Goal: Navigation & Orientation: Find specific page/section

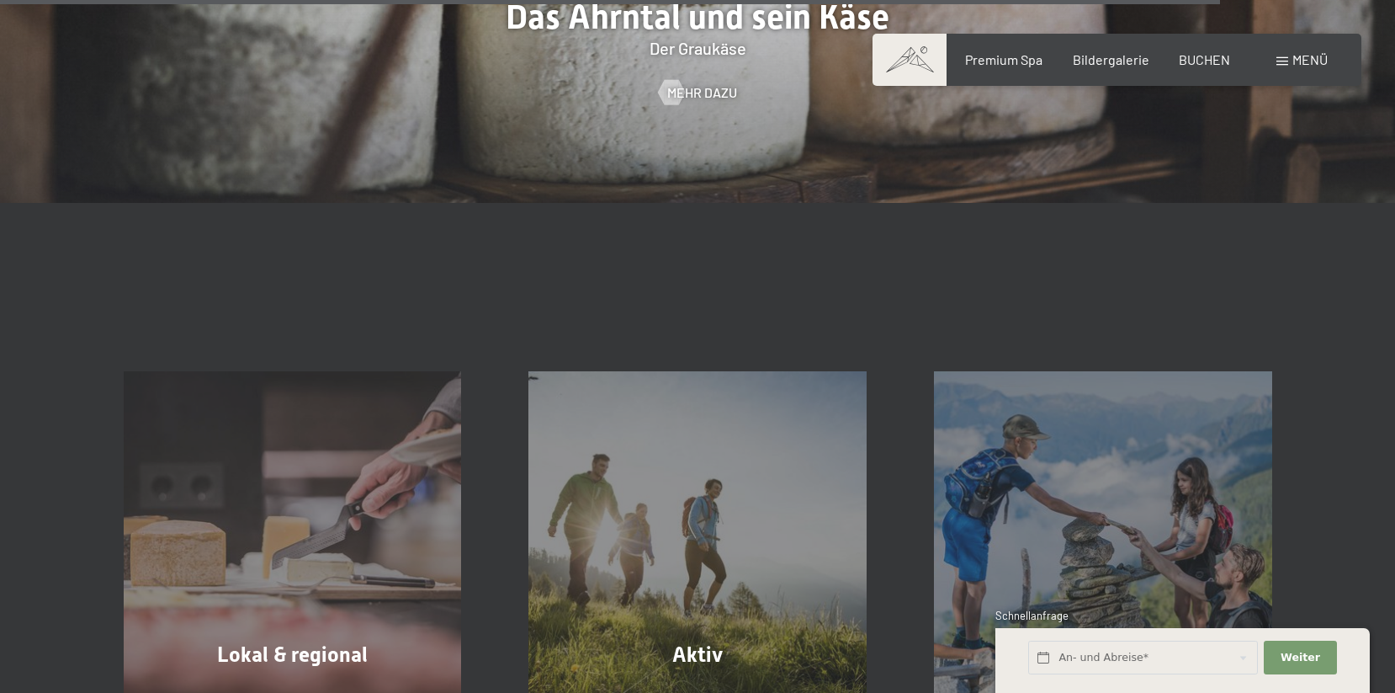
click at [898, 55] on span at bounding box center [910, 60] width 74 height 52
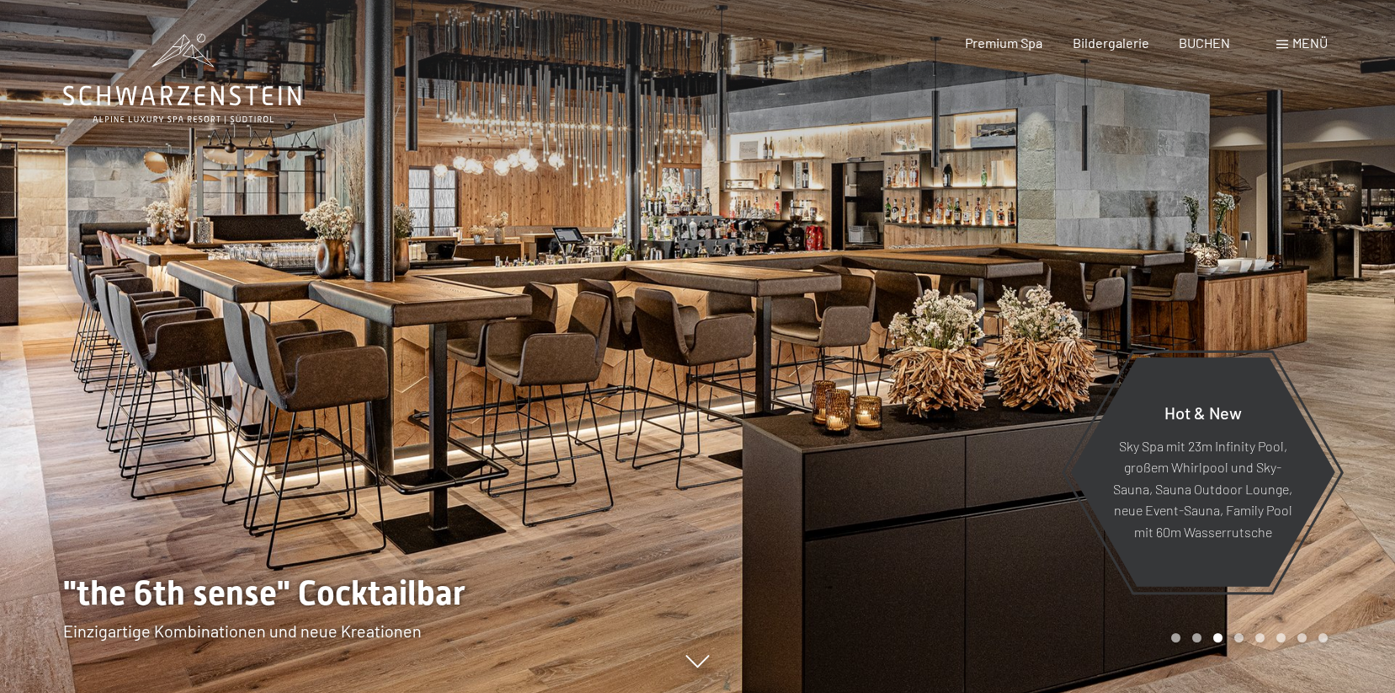
click at [1057, 343] on div at bounding box center [1047, 346] width 698 height 693
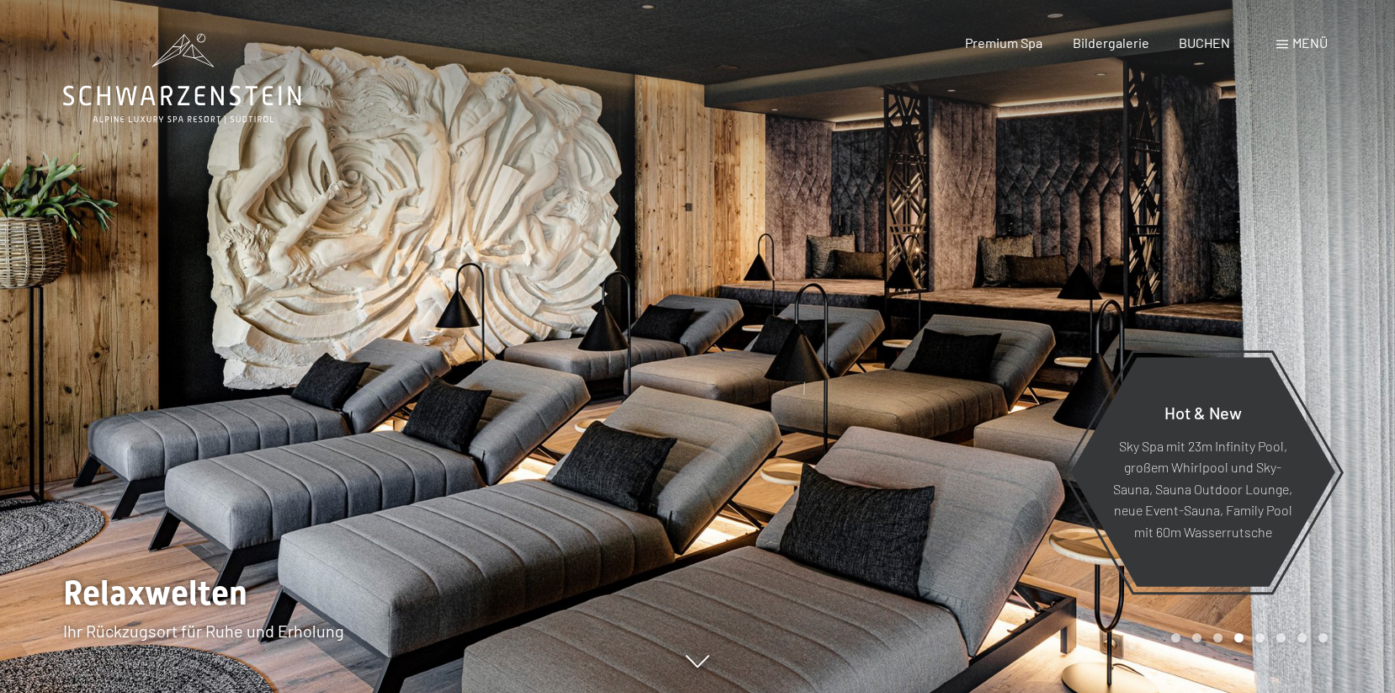
click at [1057, 343] on div at bounding box center [1047, 346] width 698 height 693
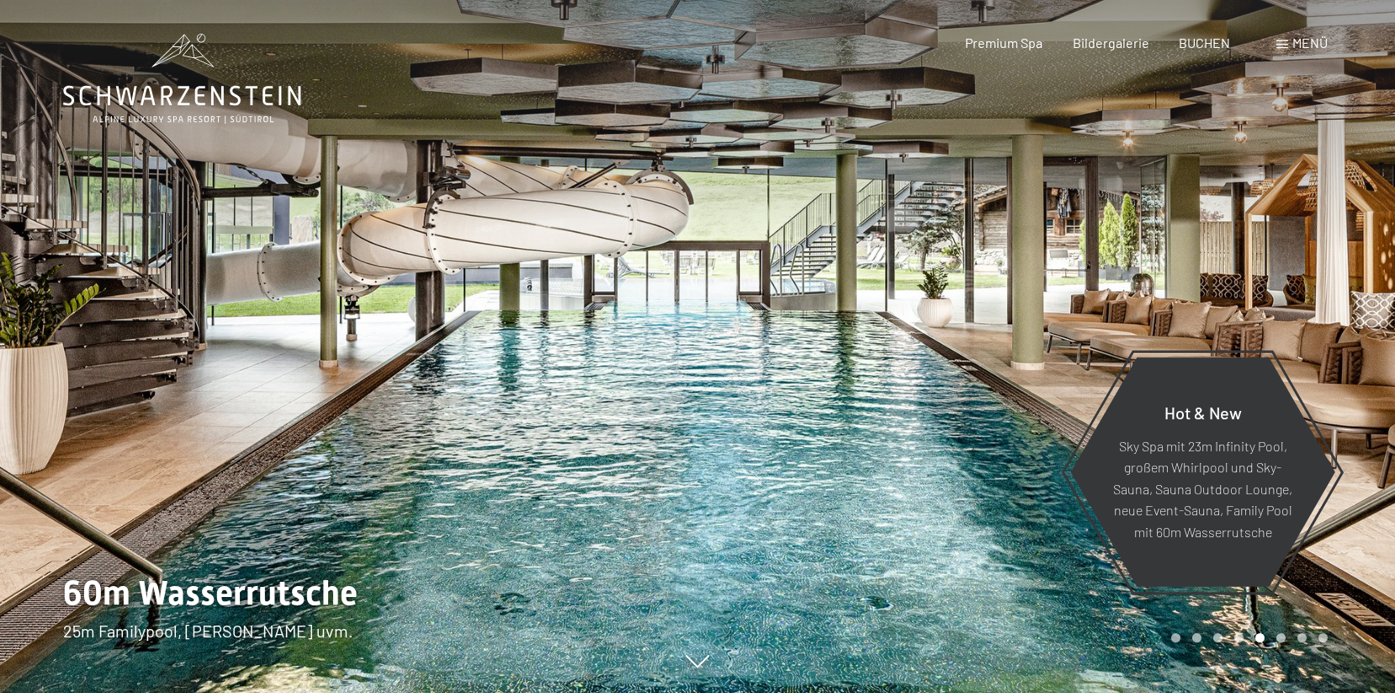
click at [815, 456] on div at bounding box center [1047, 346] width 698 height 693
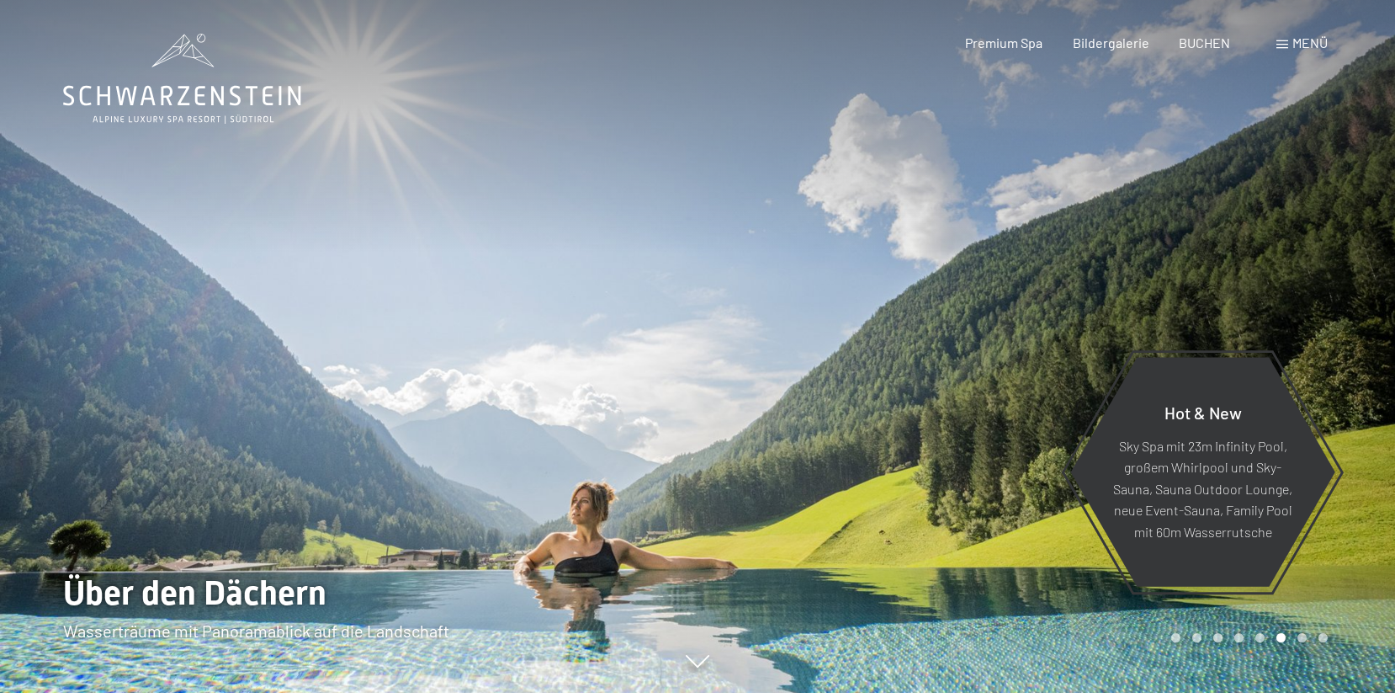
click at [1175, 635] on div "Carousel Page 1" at bounding box center [1175, 637] width 9 height 9
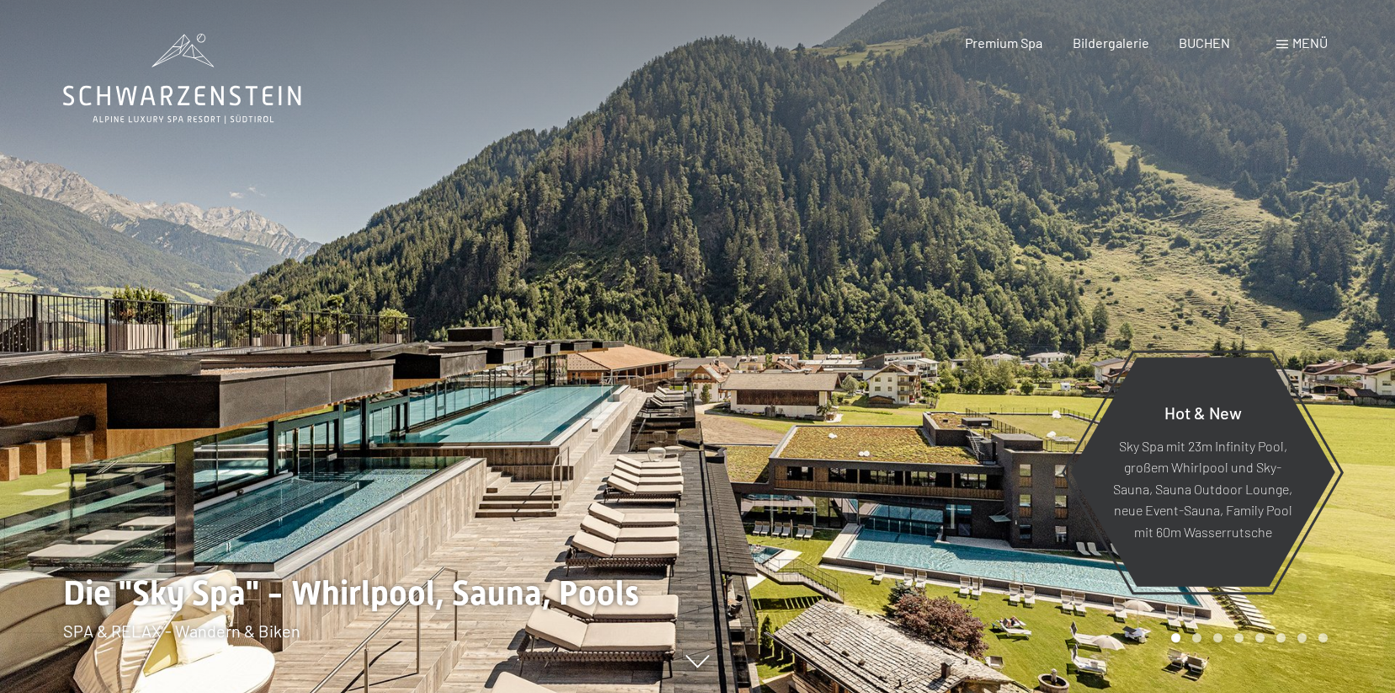
click at [969, 430] on div at bounding box center [1047, 346] width 698 height 693
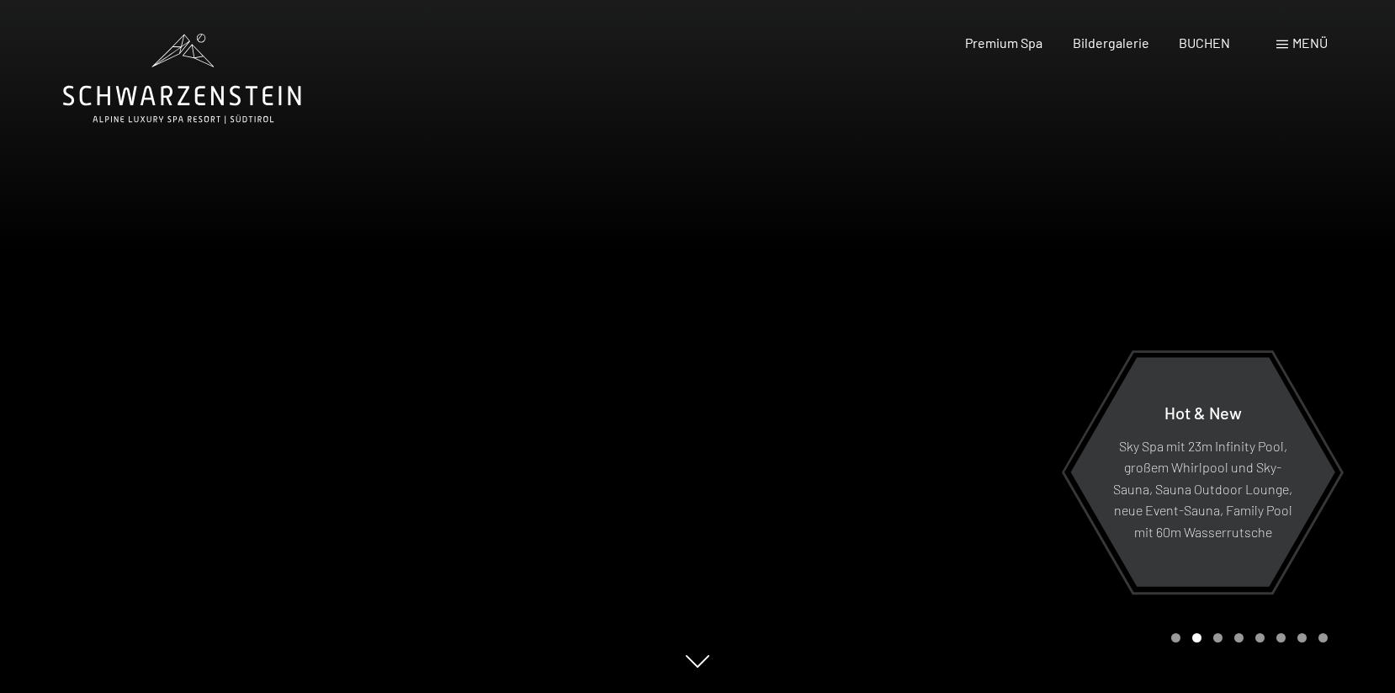
click at [857, 364] on div at bounding box center [1047, 346] width 698 height 693
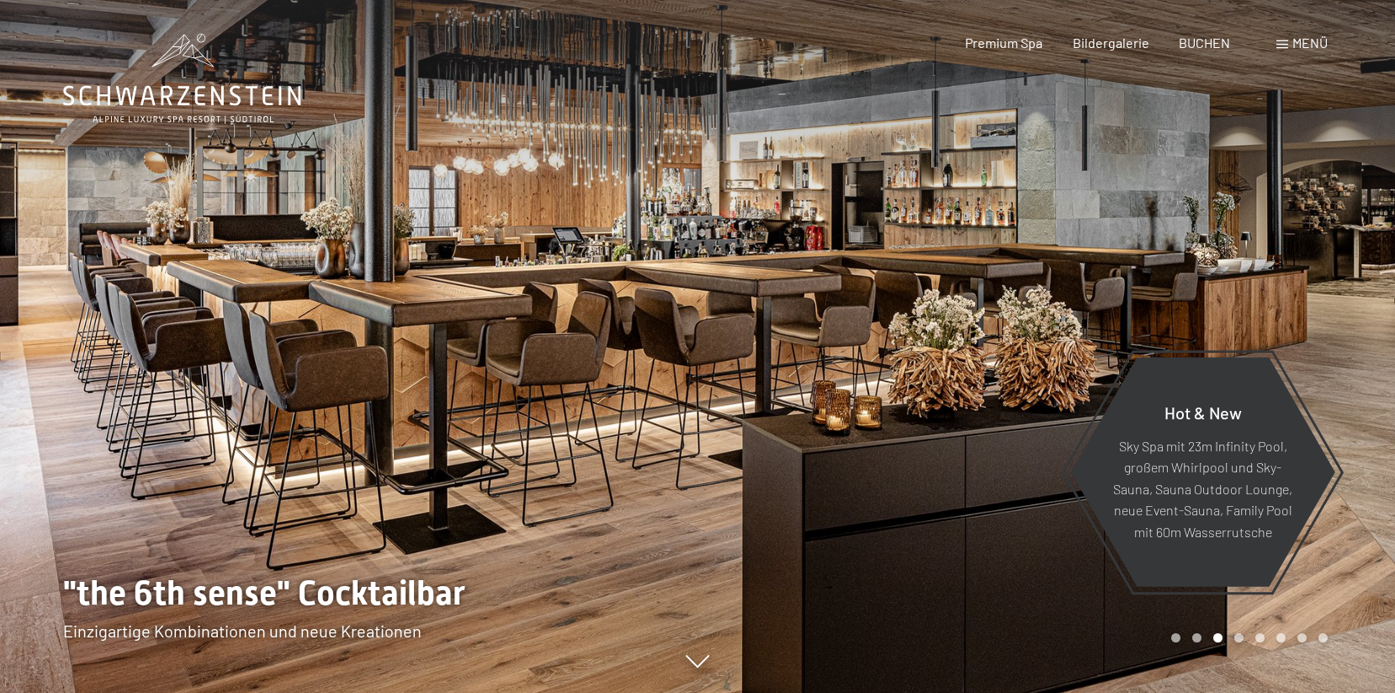
click at [857, 364] on div at bounding box center [1047, 346] width 698 height 693
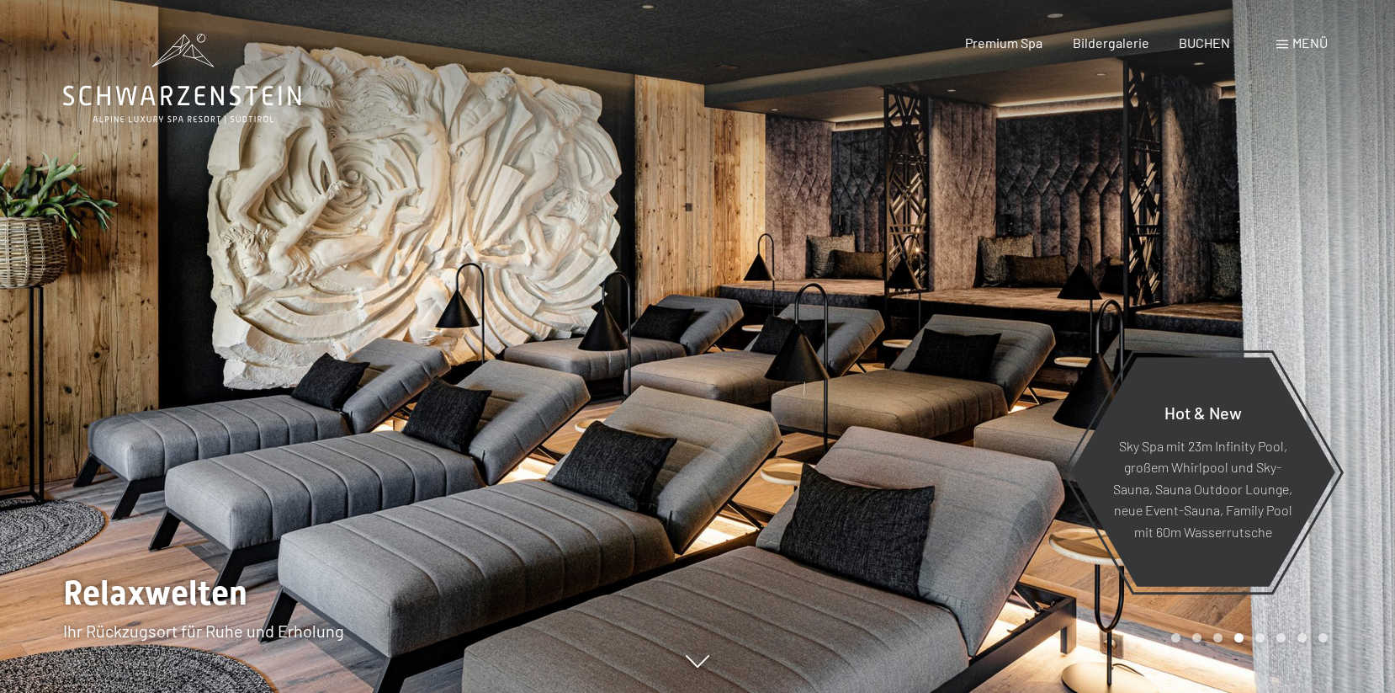
click at [857, 364] on div at bounding box center [1047, 346] width 698 height 693
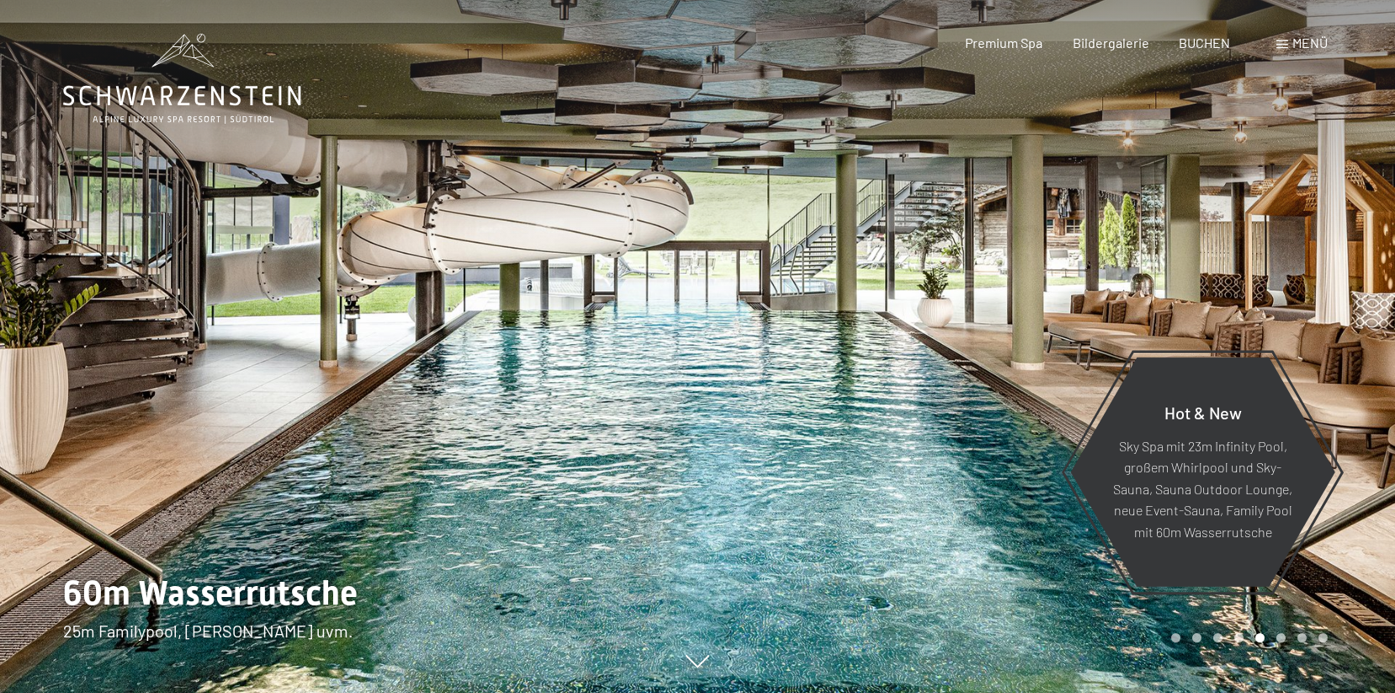
click at [857, 364] on div at bounding box center [1047, 346] width 698 height 693
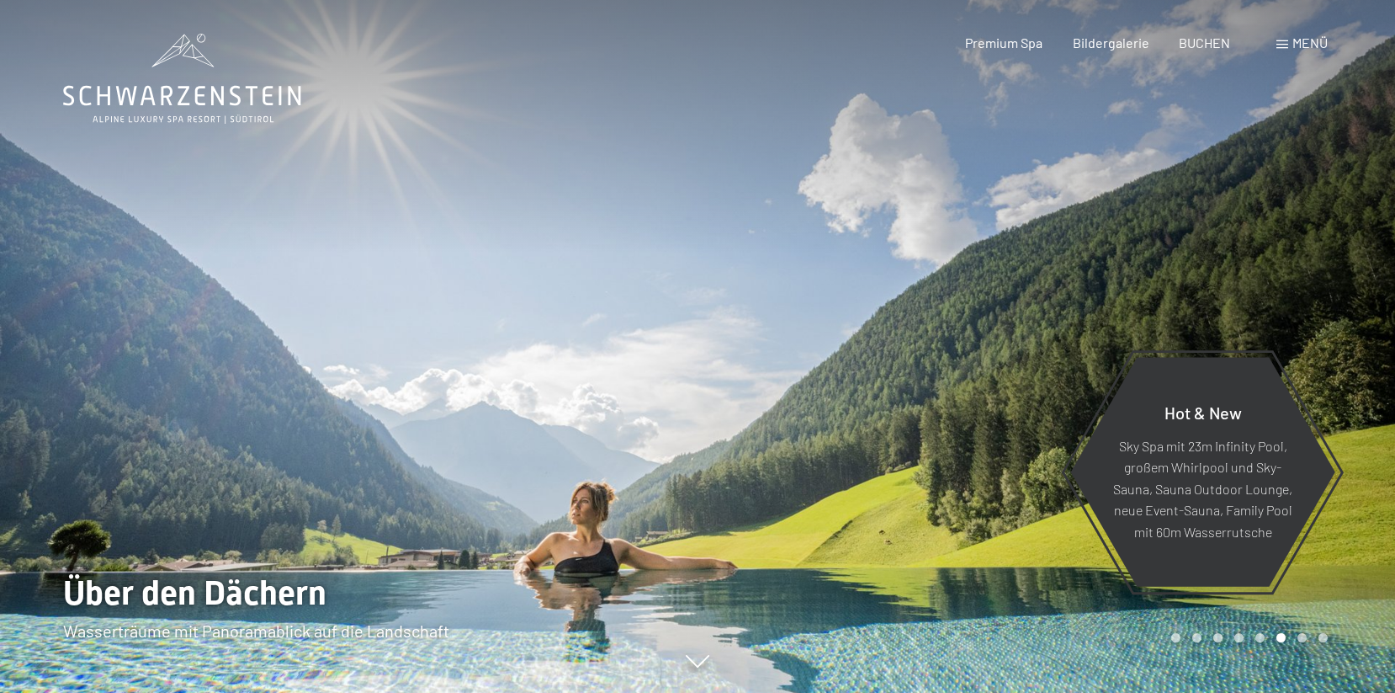
click at [857, 364] on div at bounding box center [1047, 346] width 698 height 693
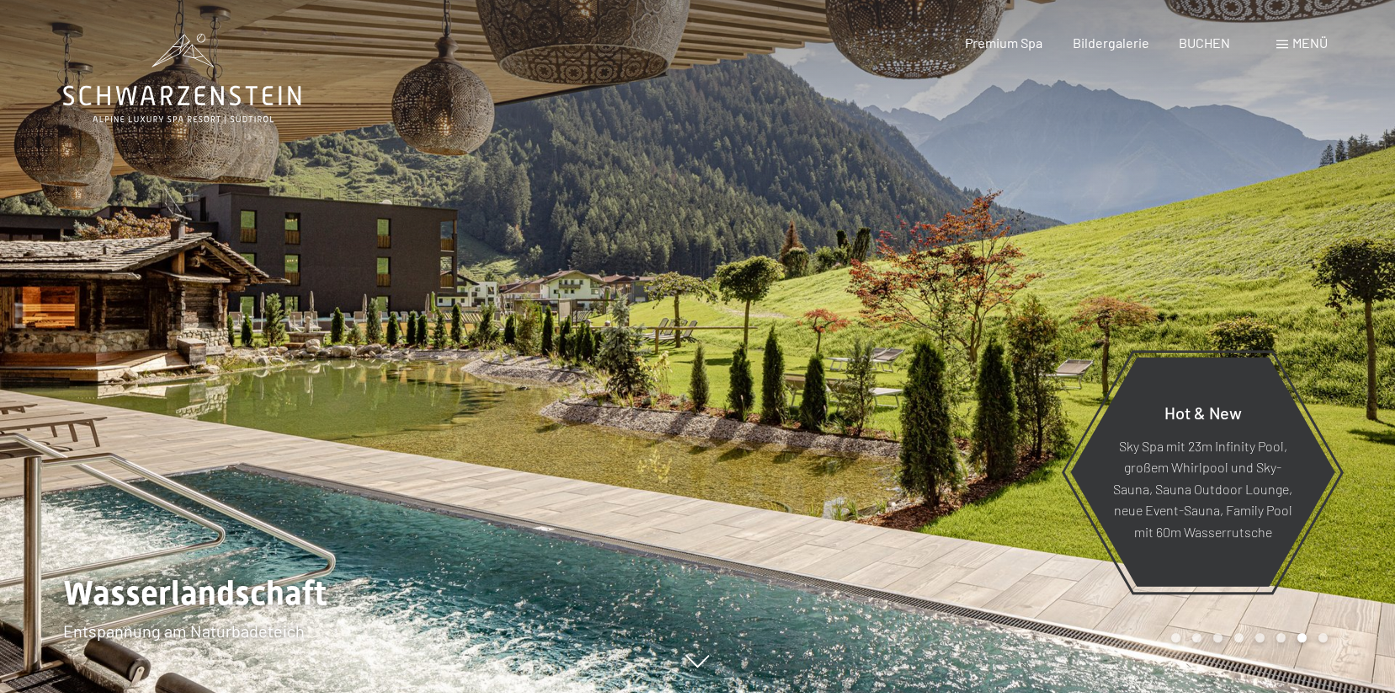
click at [857, 364] on div at bounding box center [1047, 346] width 698 height 693
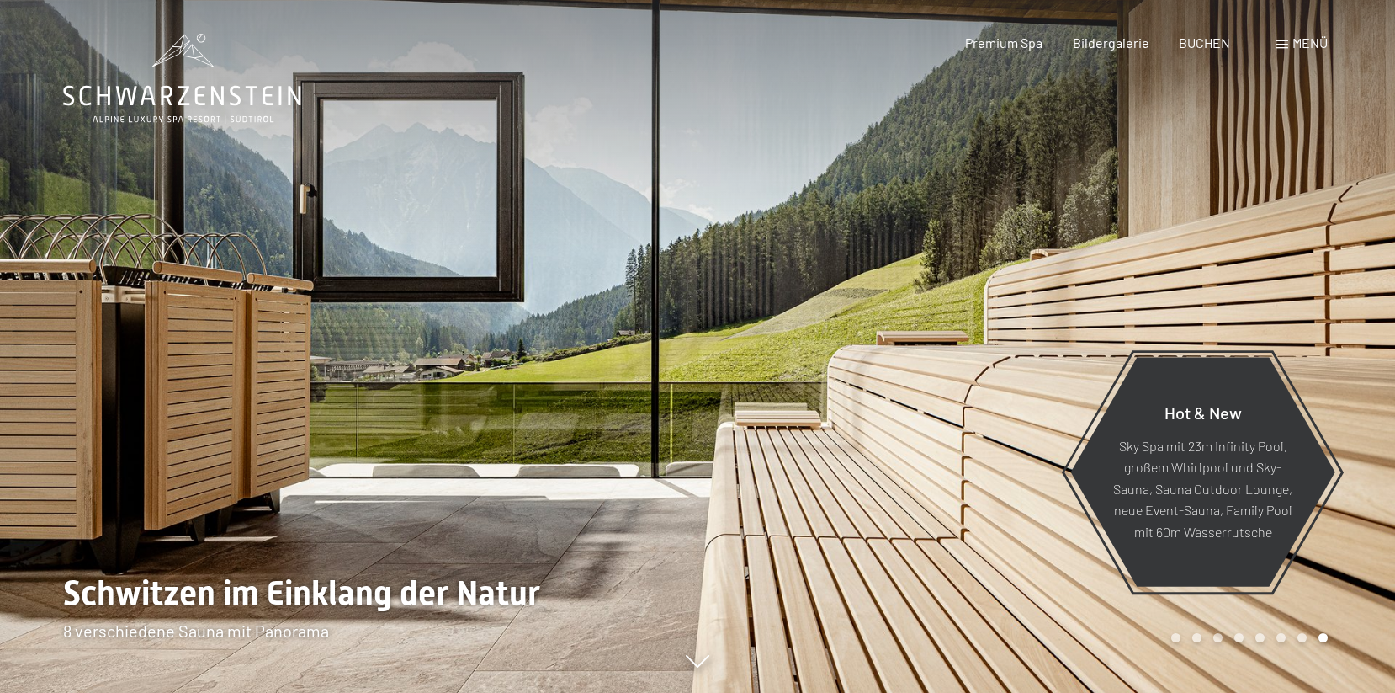
click at [857, 364] on div at bounding box center [1047, 346] width 698 height 693
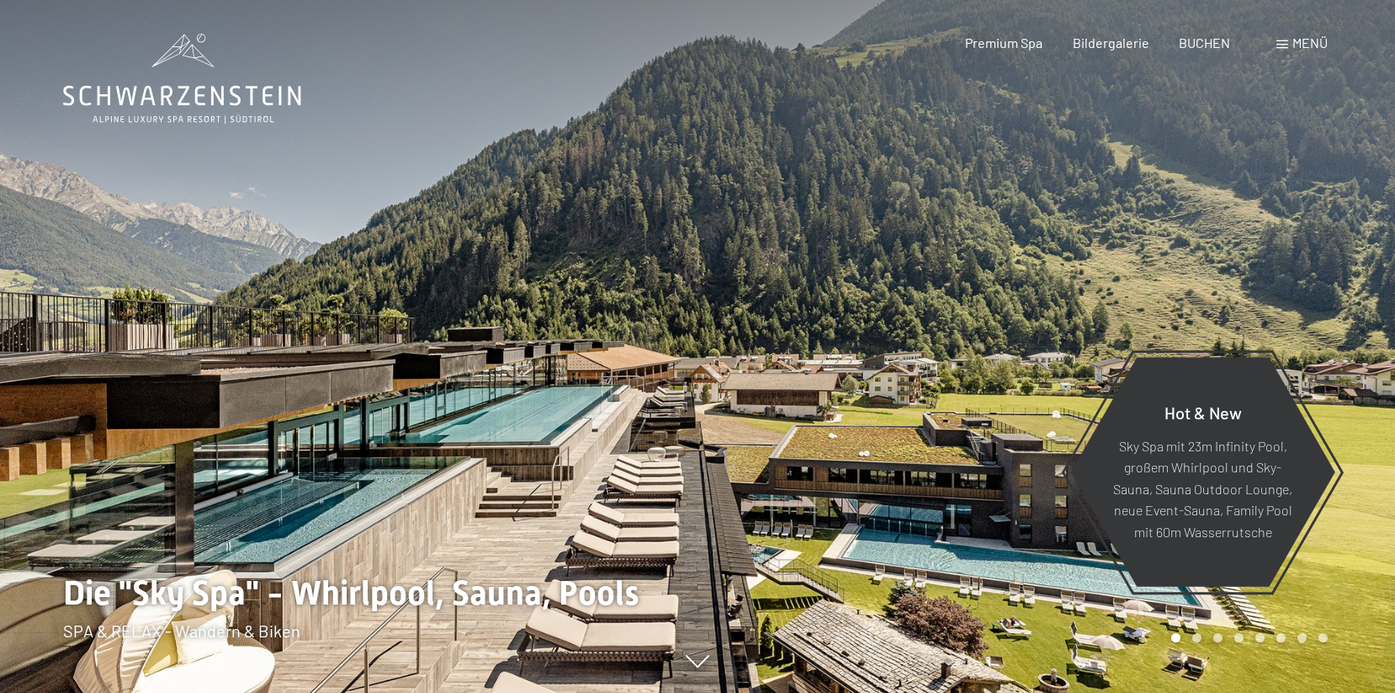
click at [856, 364] on div at bounding box center [1047, 346] width 698 height 693
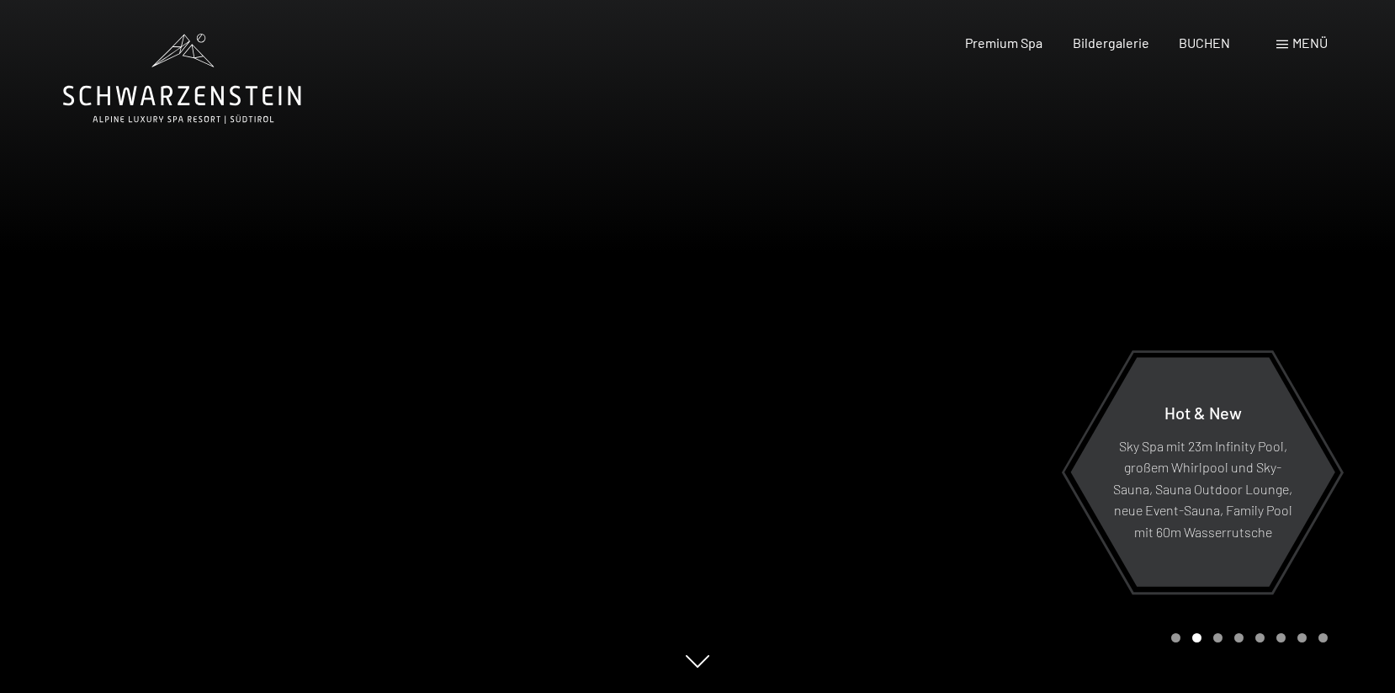
click at [1282, 47] on span at bounding box center [1283, 44] width 12 height 8
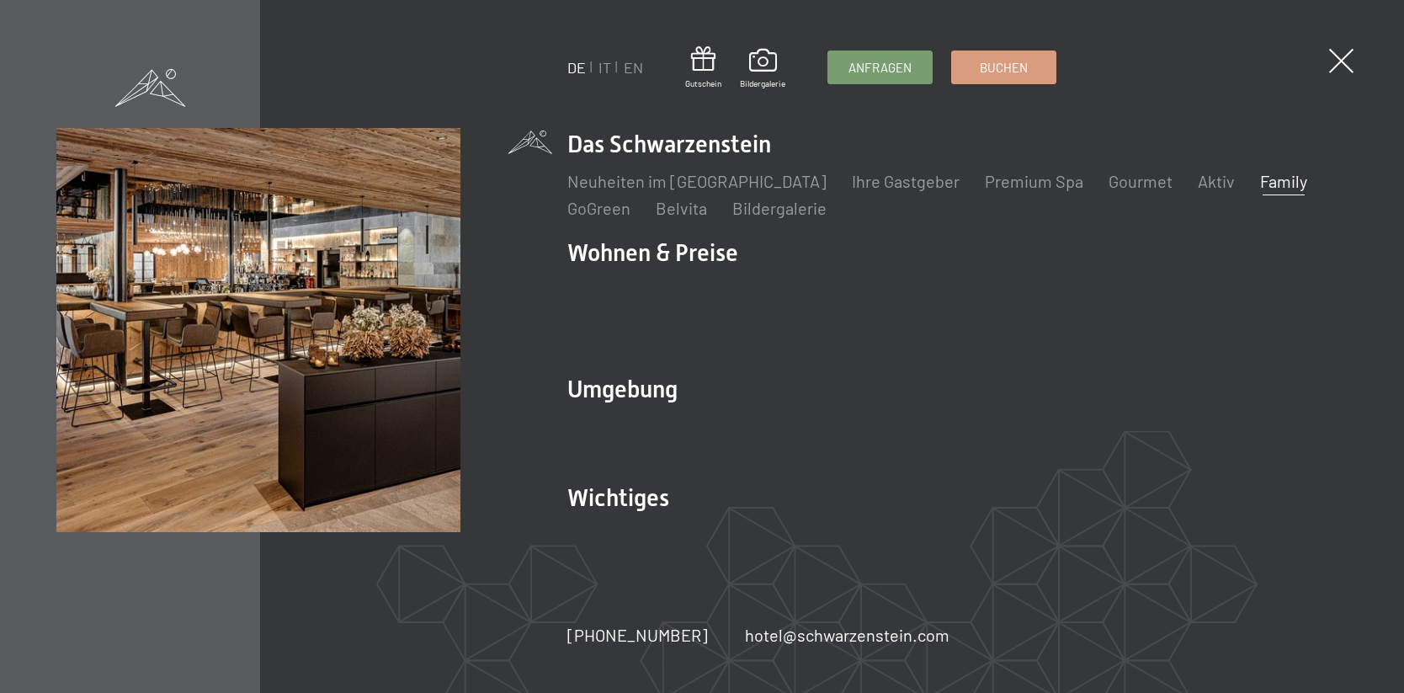
click at [1260, 191] on link "Family" at bounding box center [1283, 181] width 47 height 20
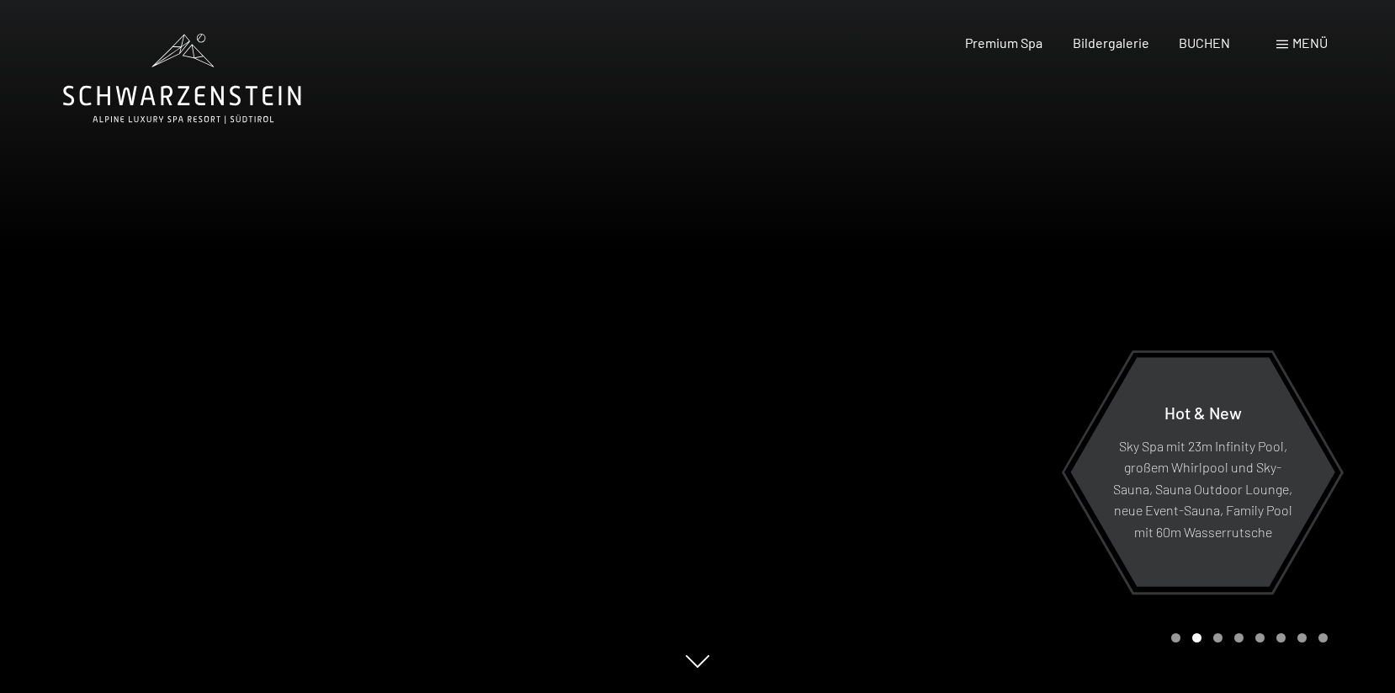
click at [1293, 136] on div at bounding box center [1047, 346] width 698 height 693
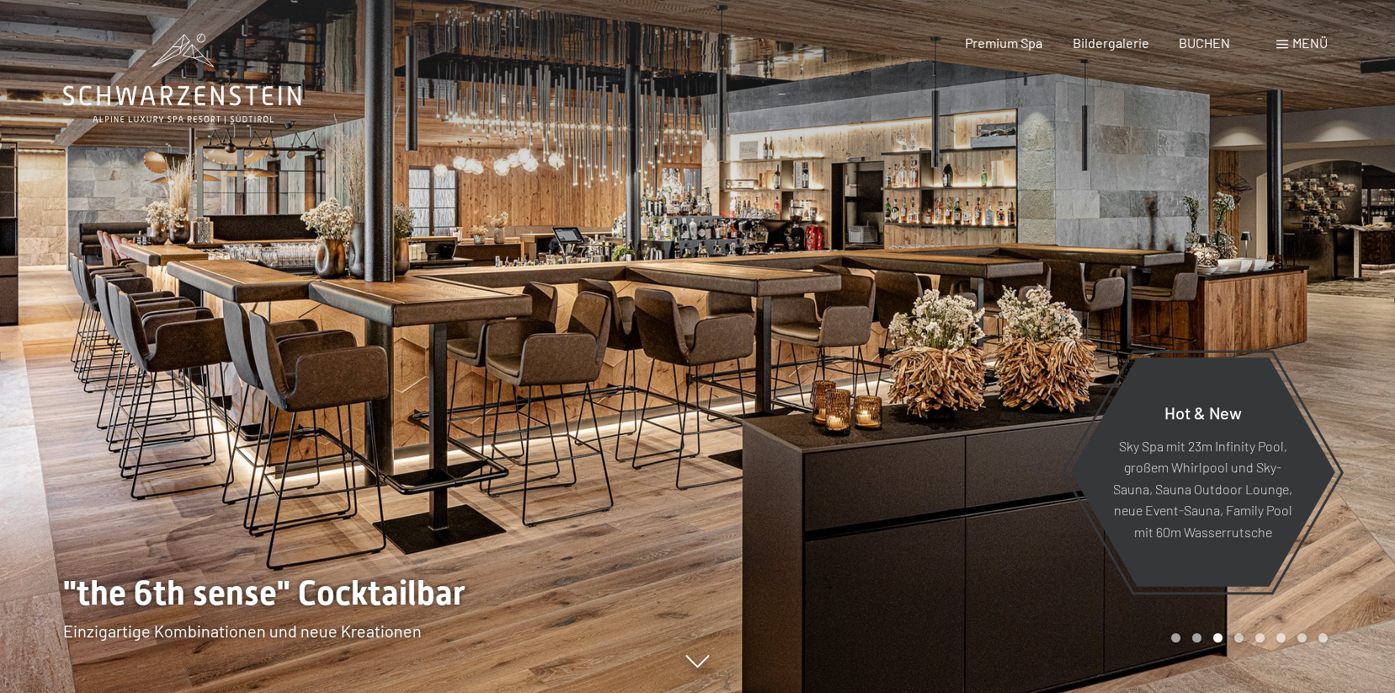
click at [1304, 52] on div "Buchen Anfragen Premium Spa Bildergalerie BUCHEN Menü DE IT EN Gutschein Bilder…" at bounding box center [1117, 43] width 422 height 19
click at [1302, 43] on span "Menü" at bounding box center [1310, 43] width 35 height 16
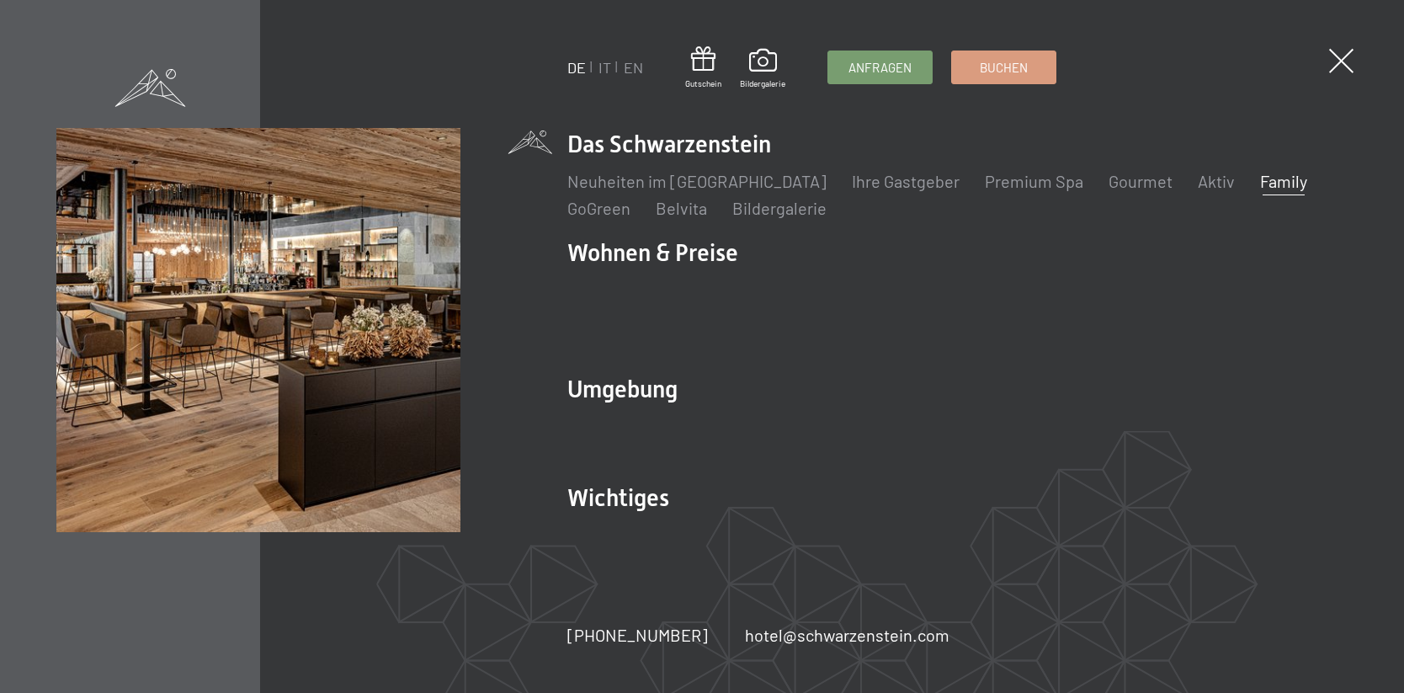
click at [1260, 191] on link "Family" at bounding box center [1283, 181] width 47 height 20
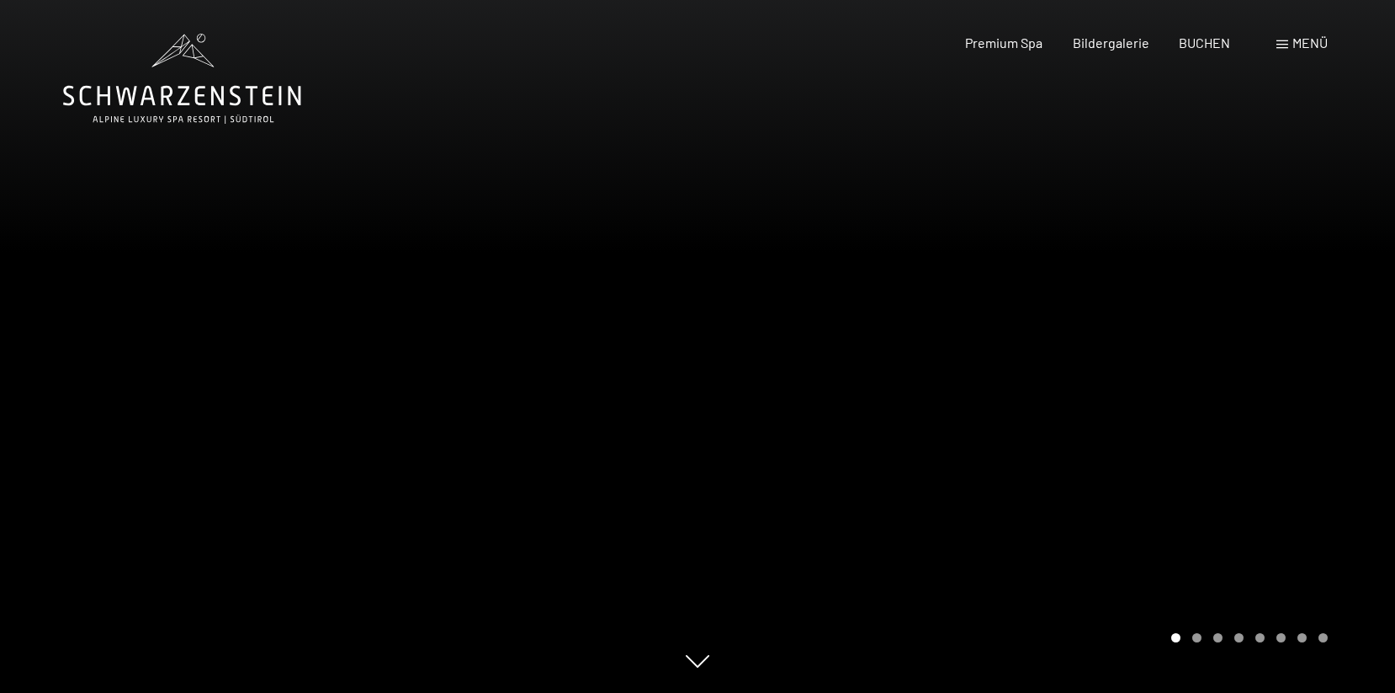
click at [1156, 341] on div at bounding box center [1047, 346] width 698 height 693
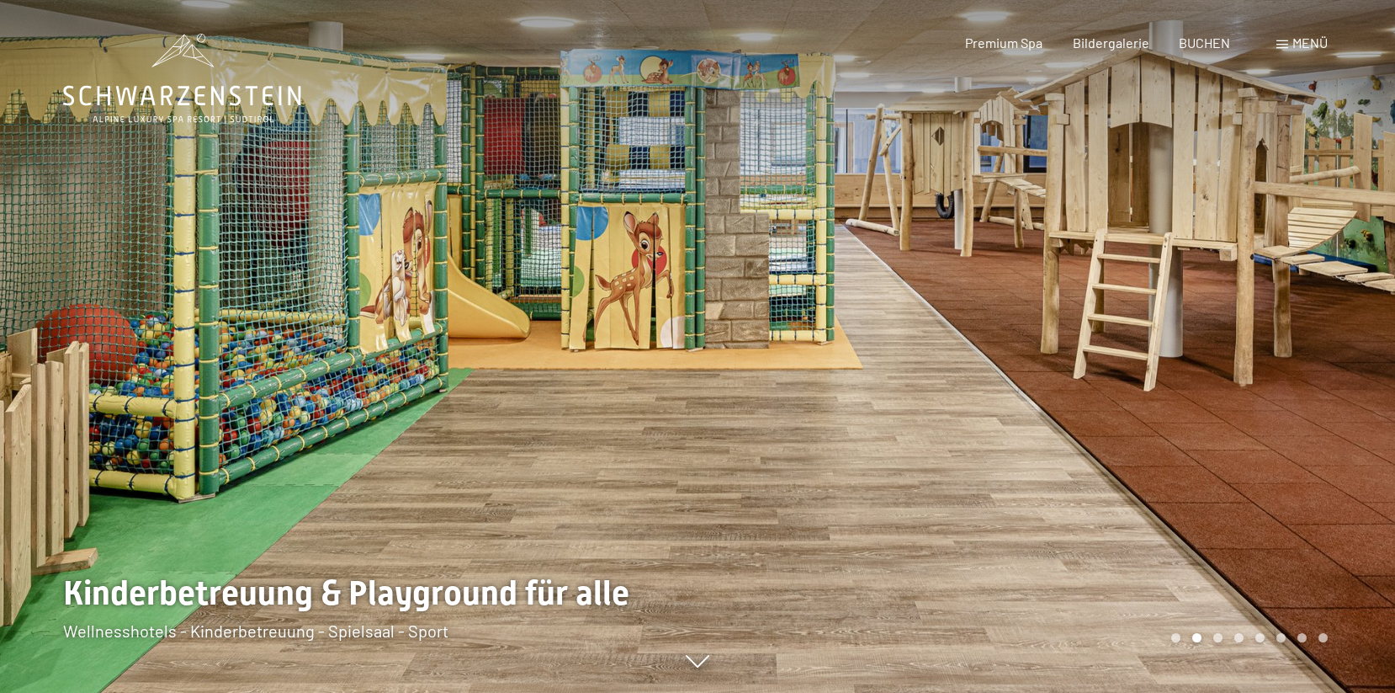
click at [1156, 341] on div at bounding box center [1047, 346] width 698 height 693
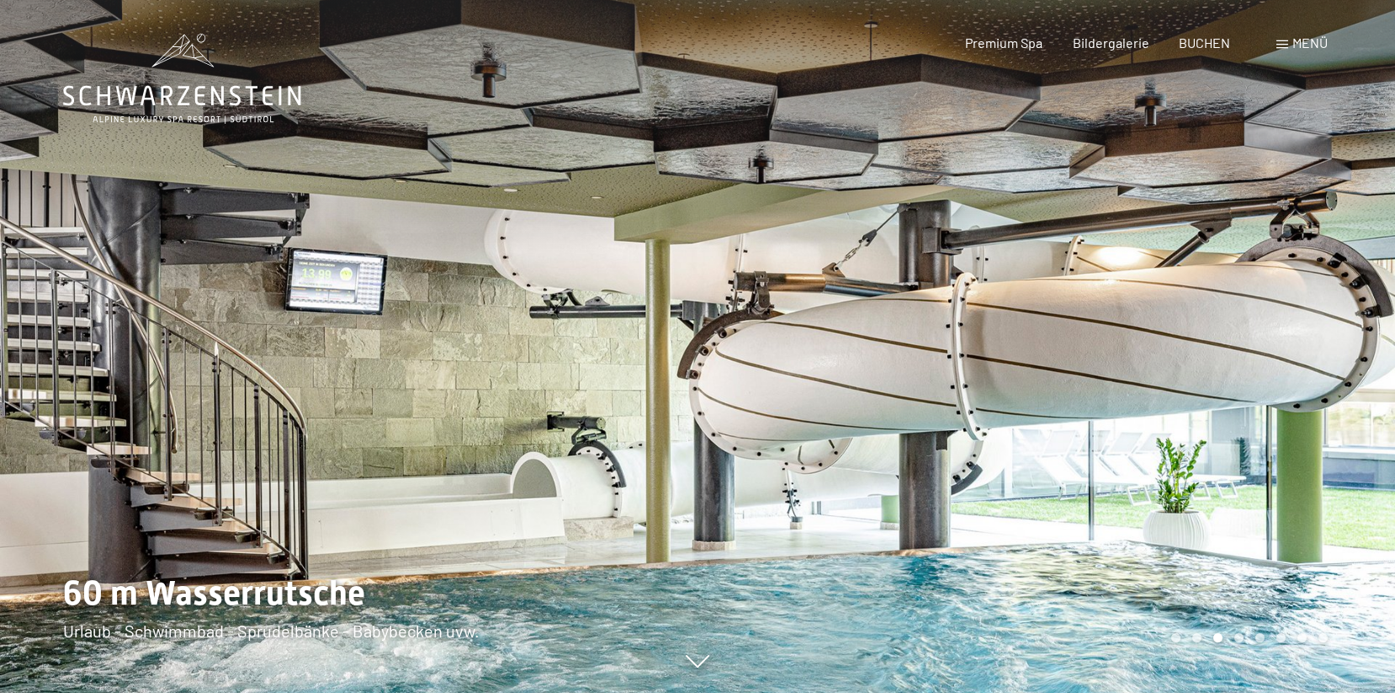
click at [1156, 341] on div at bounding box center [1047, 346] width 698 height 693
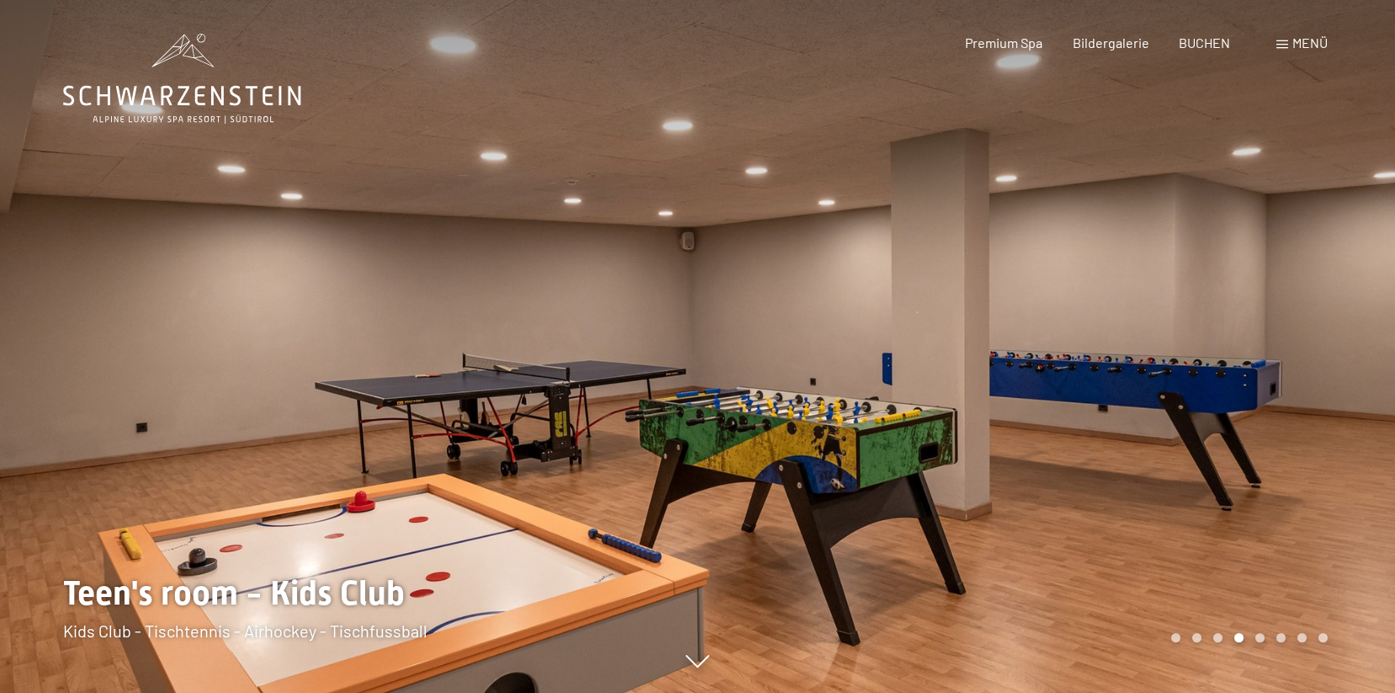
click at [1156, 341] on div at bounding box center [1047, 346] width 698 height 693
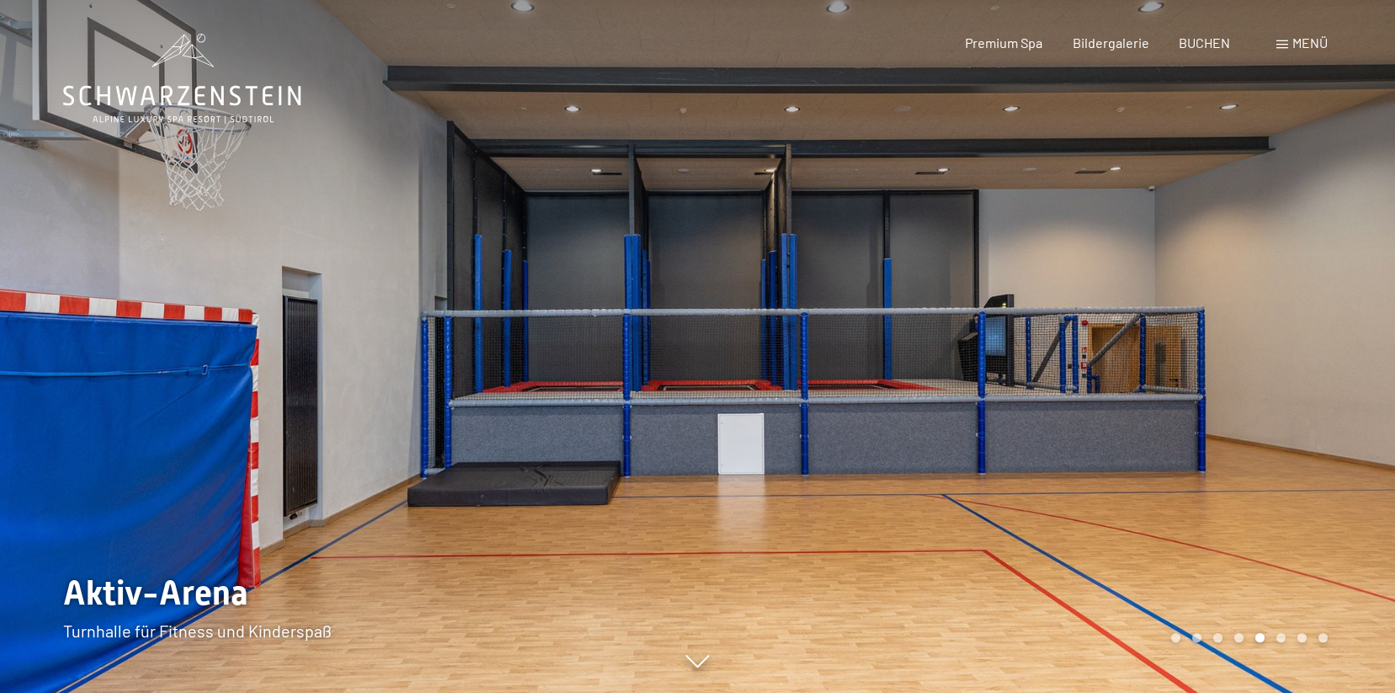
click at [1156, 341] on div at bounding box center [1047, 346] width 698 height 693
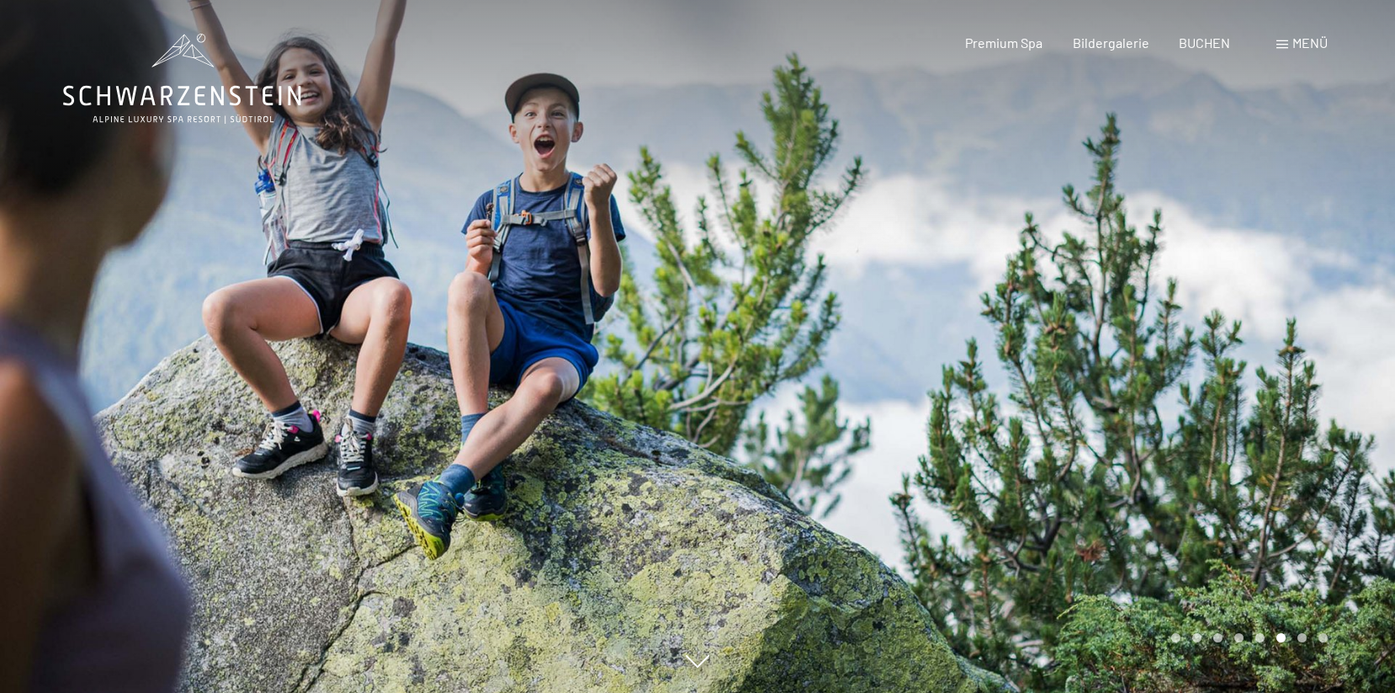
click at [1156, 341] on div at bounding box center [1047, 346] width 698 height 693
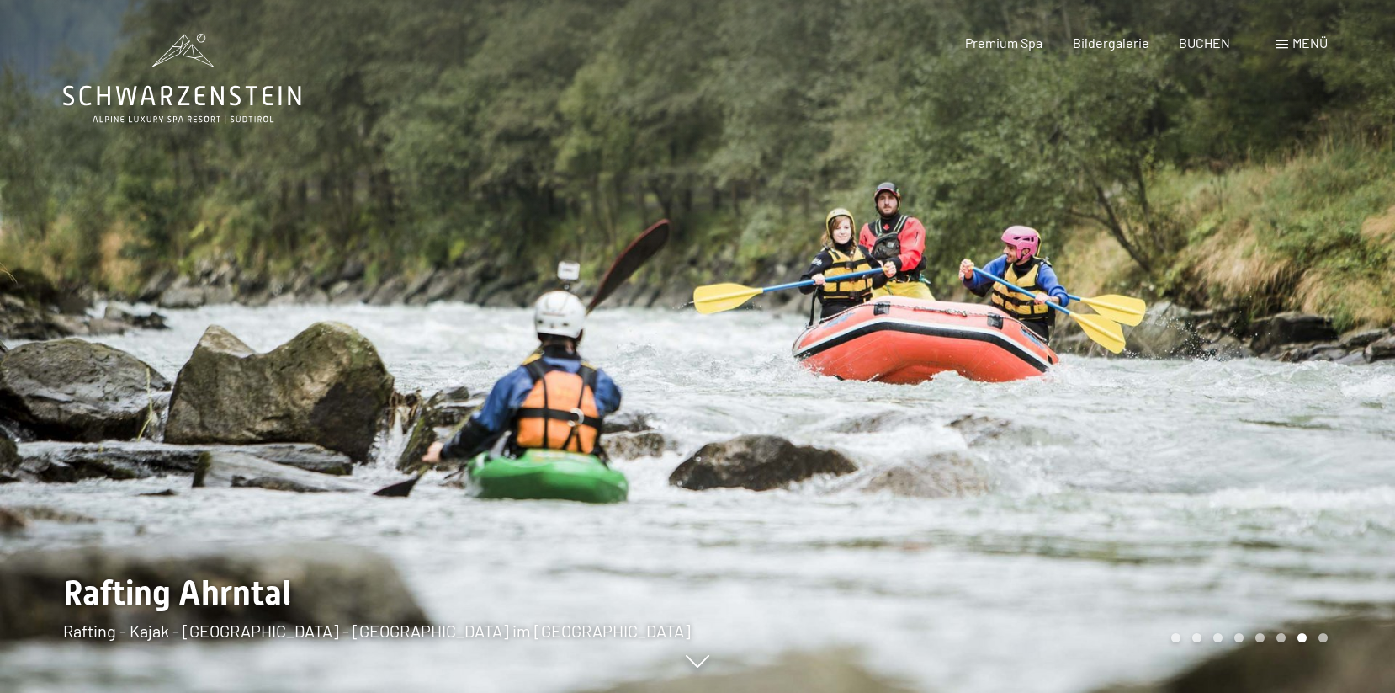
click at [1156, 341] on div at bounding box center [1047, 346] width 698 height 693
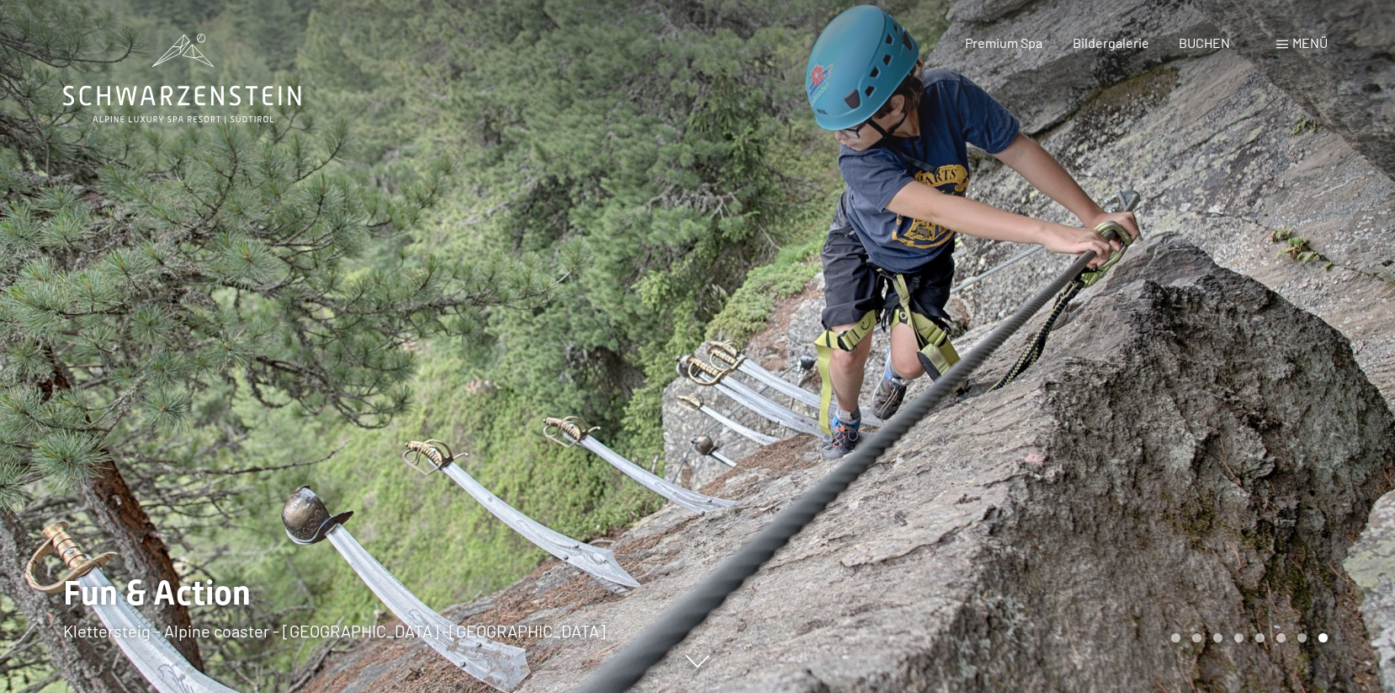
click at [1156, 341] on div at bounding box center [1047, 346] width 698 height 693
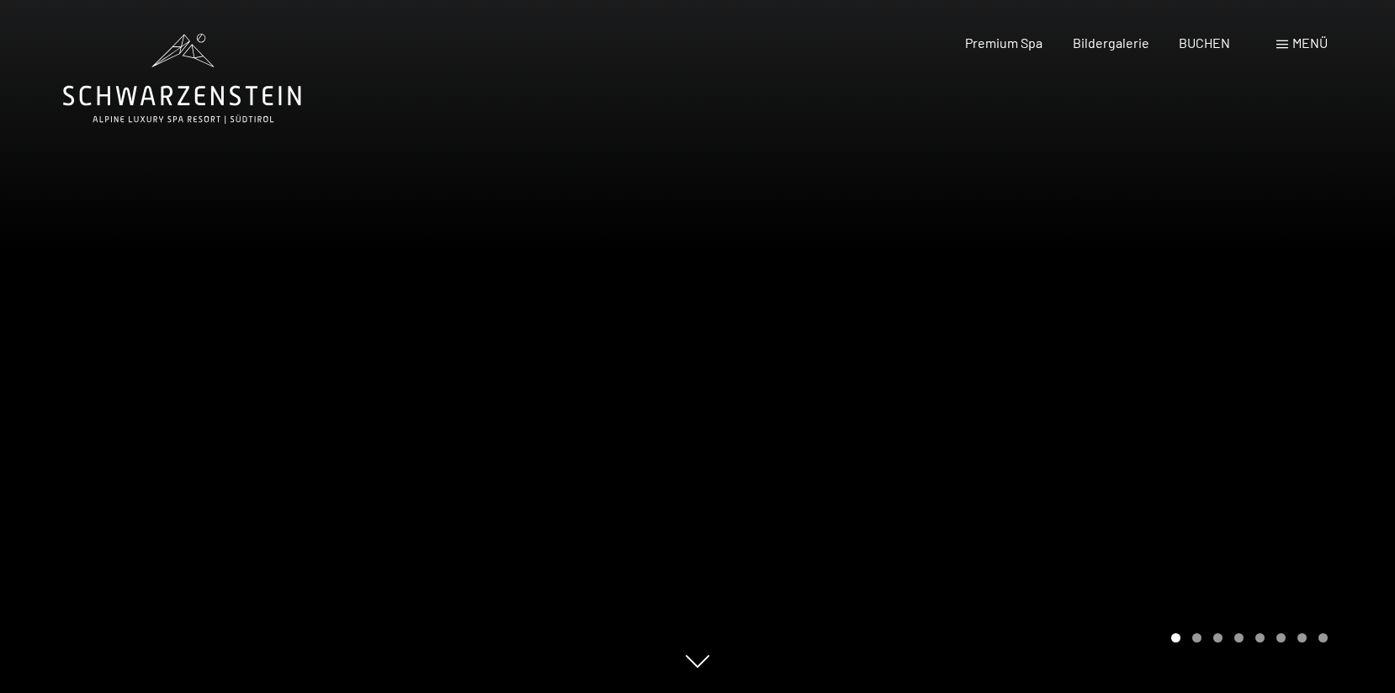
click at [1302, 42] on span "Menü" at bounding box center [1310, 43] width 35 height 16
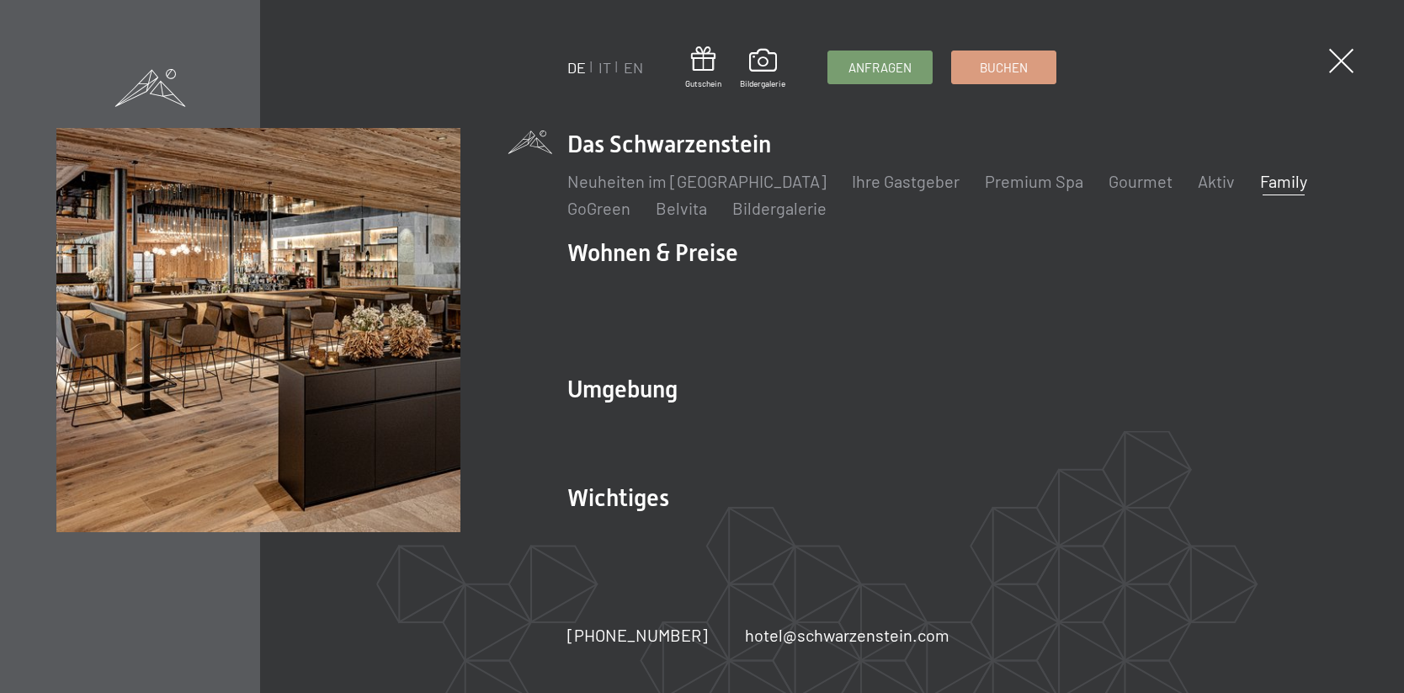
click at [1194, 203] on ul "Neuheiten im Schwarzenstein Ihre Gastgeber Premium Spa Gourmet Aktiv Wochenprog…" at bounding box center [957, 194] width 780 height 50
click at [1198, 191] on link "Aktiv" at bounding box center [1216, 181] width 37 height 20
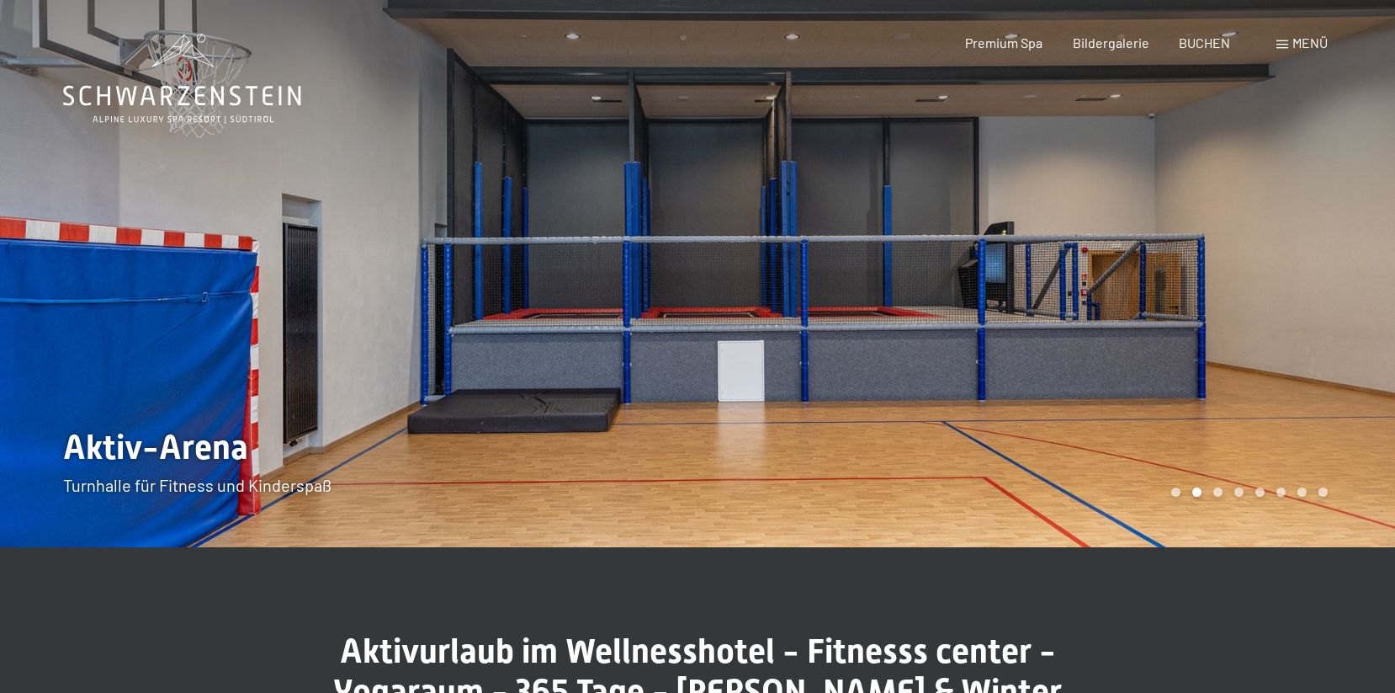
click at [1076, 406] on div at bounding box center [1047, 273] width 698 height 547
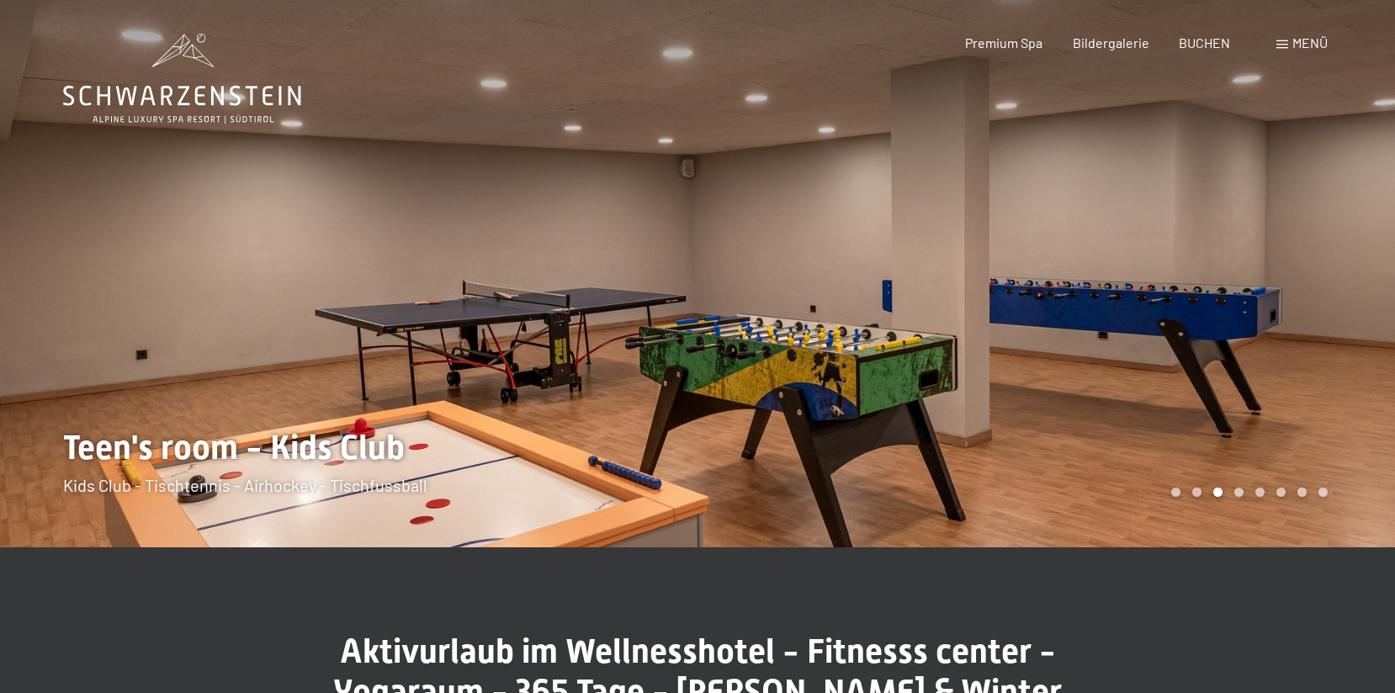
click at [1076, 406] on div at bounding box center [1047, 273] width 698 height 547
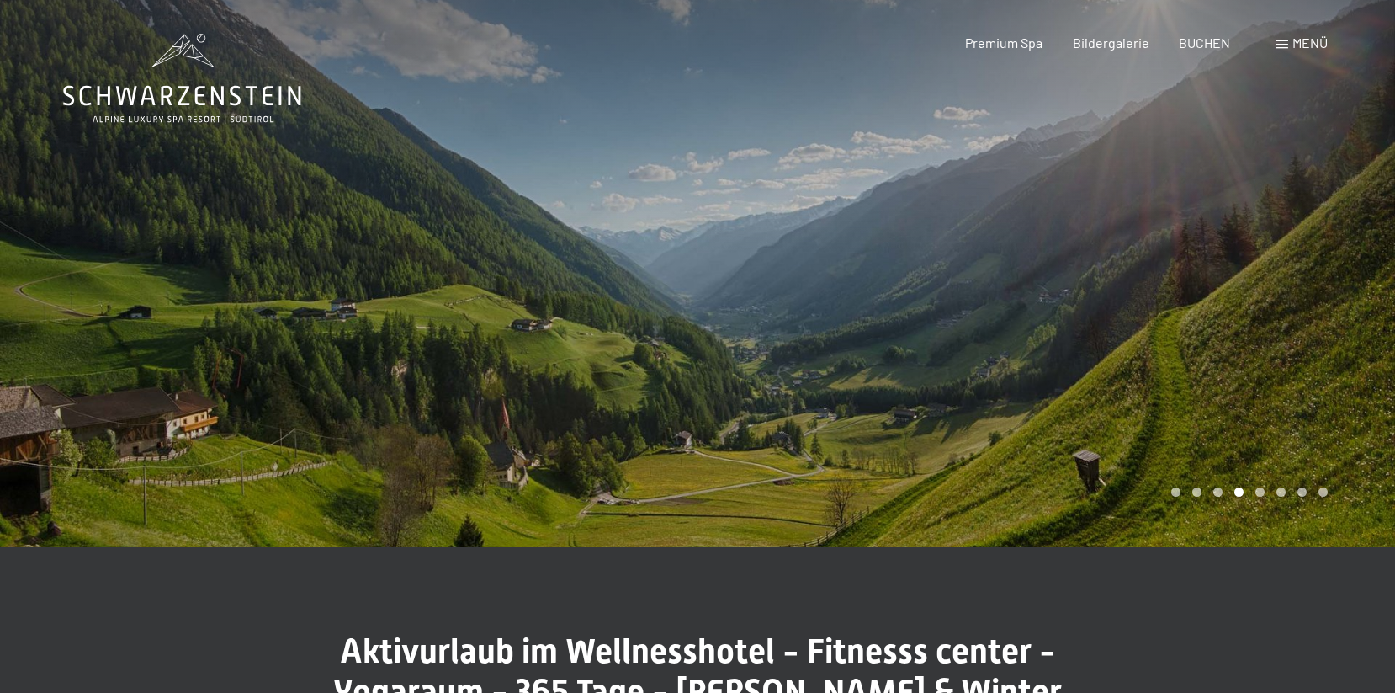
click at [1076, 406] on div at bounding box center [1047, 273] width 698 height 547
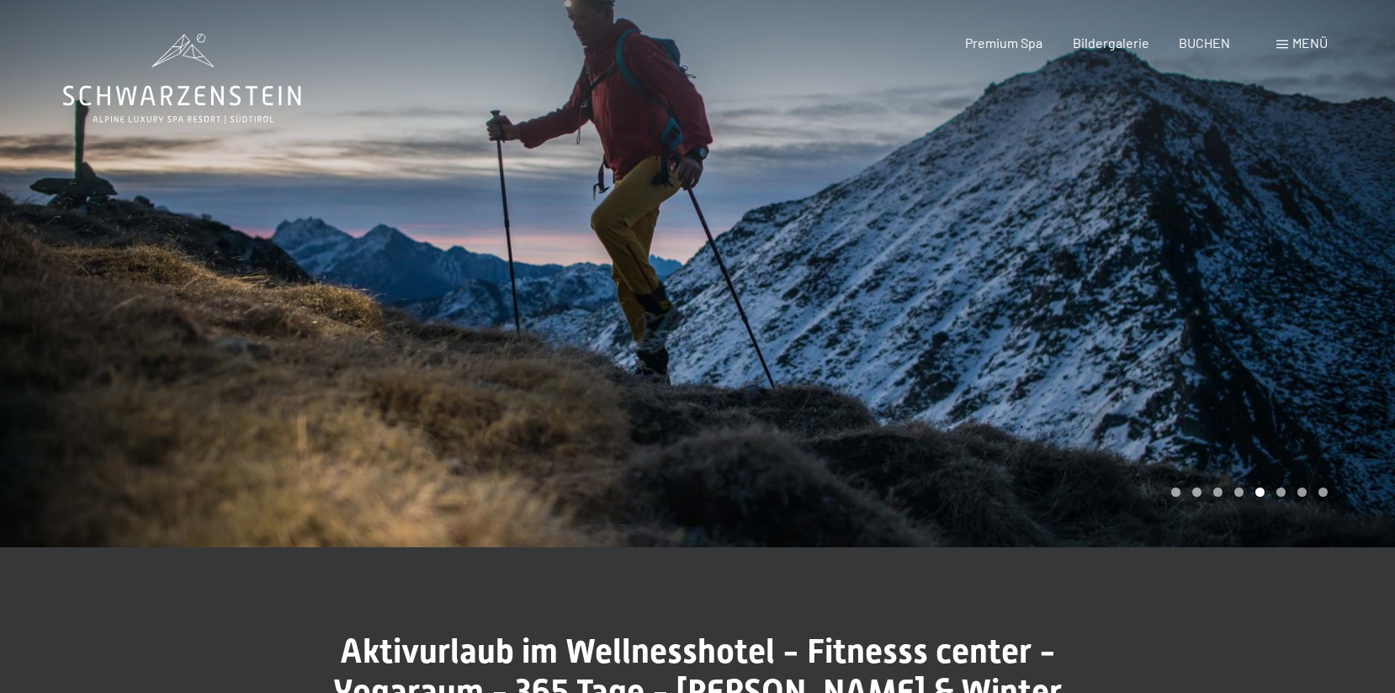
click at [1076, 406] on div at bounding box center [1047, 273] width 698 height 547
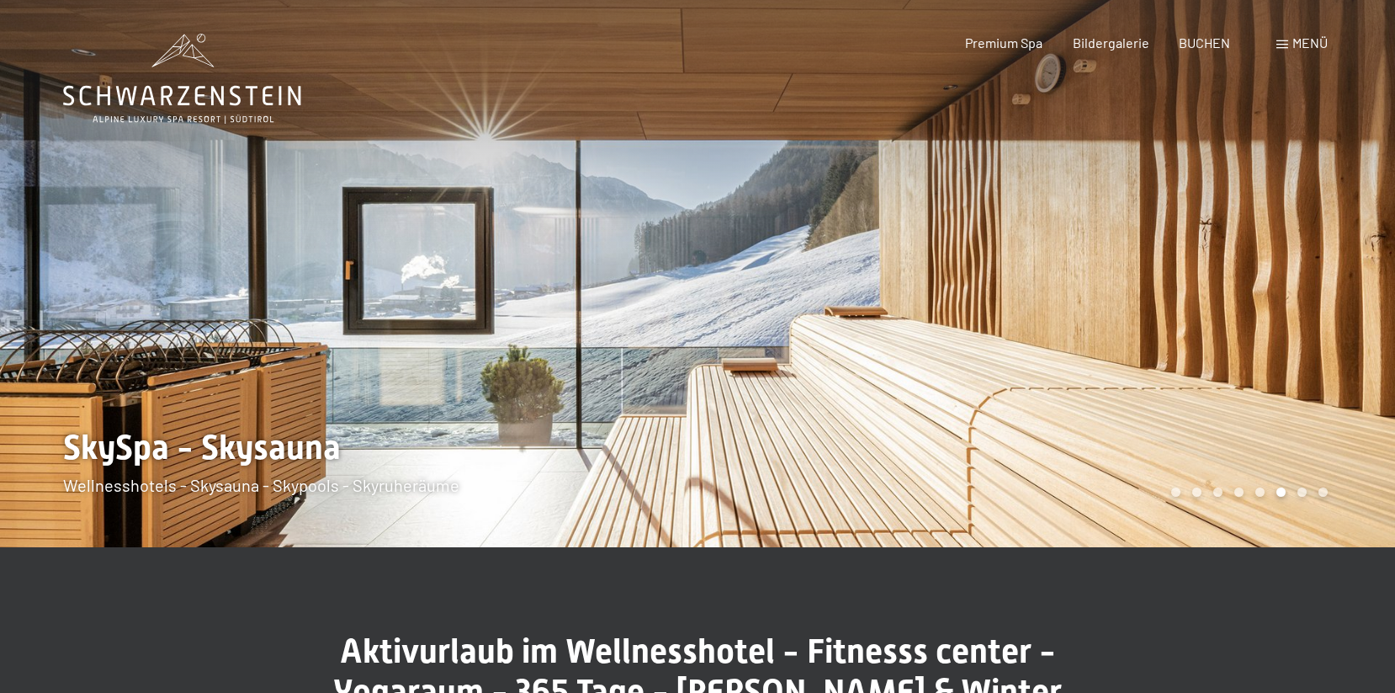
click at [1076, 406] on div at bounding box center [1047, 273] width 698 height 547
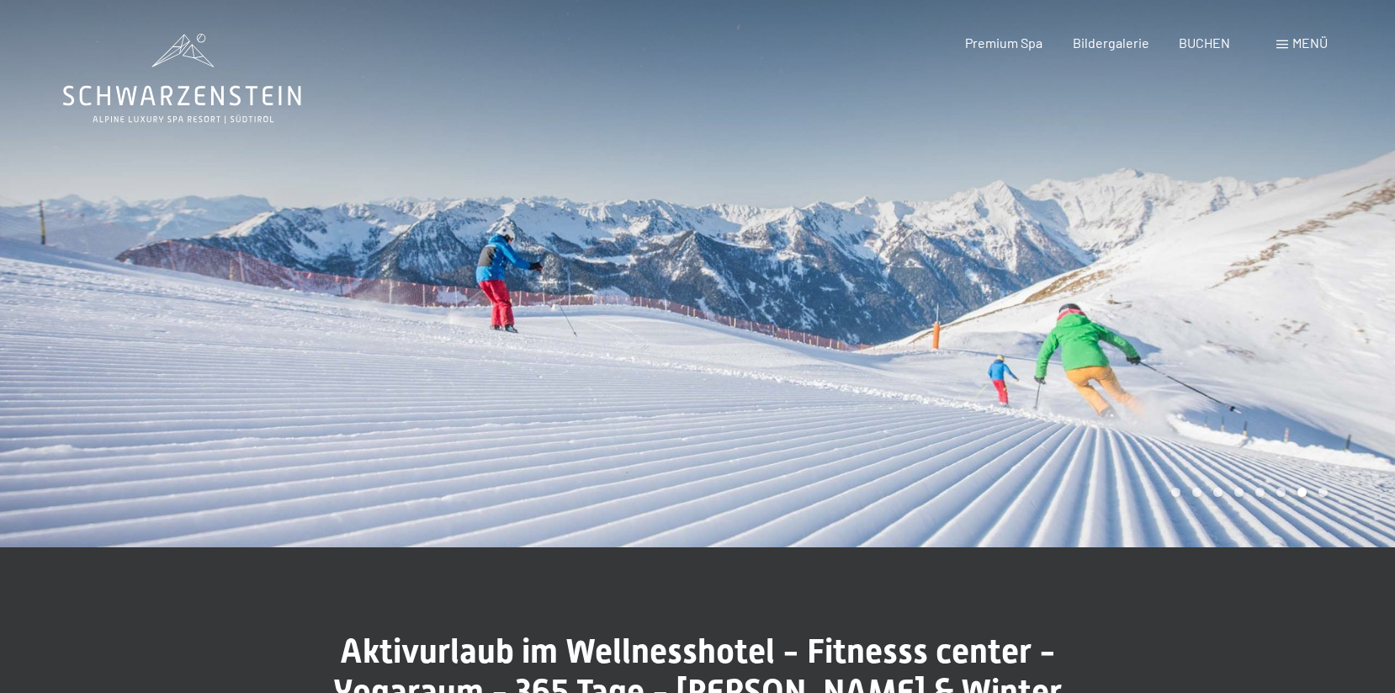
click at [1076, 406] on div at bounding box center [1047, 273] width 698 height 547
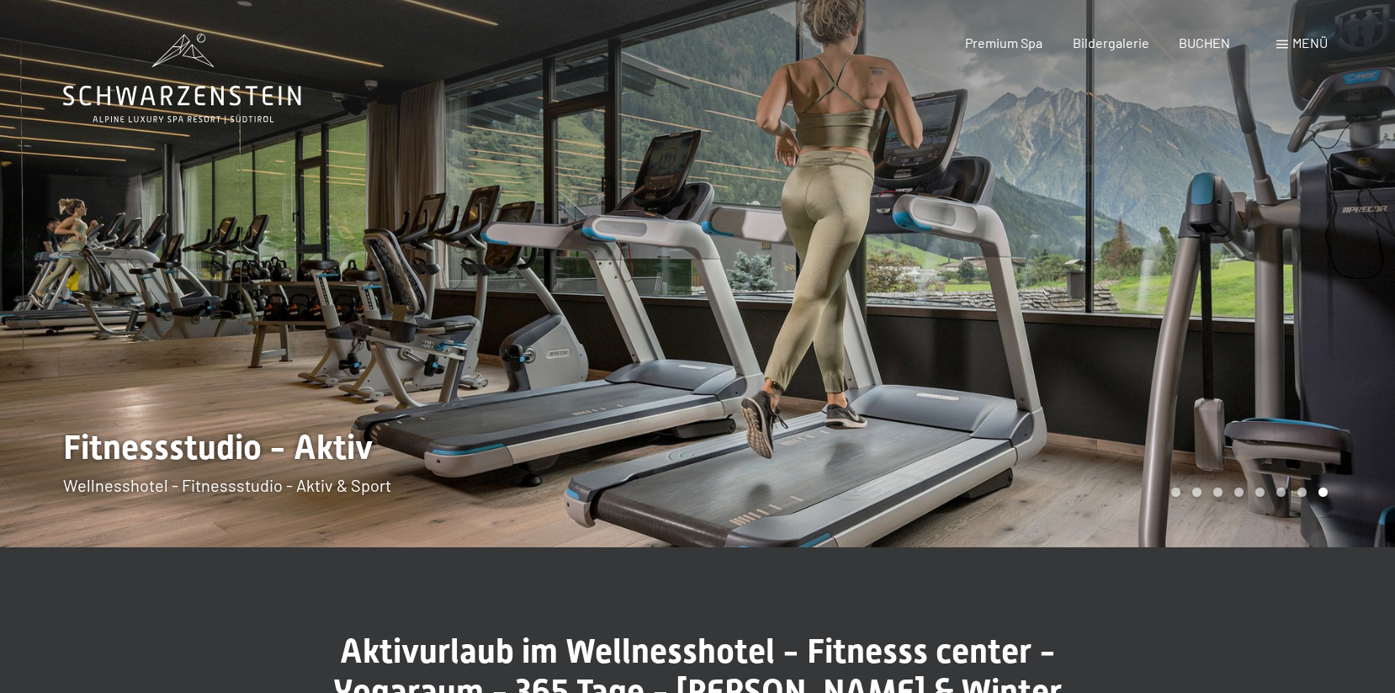
click at [1076, 406] on div at bounding box center [1047, 273] width 698 height 547
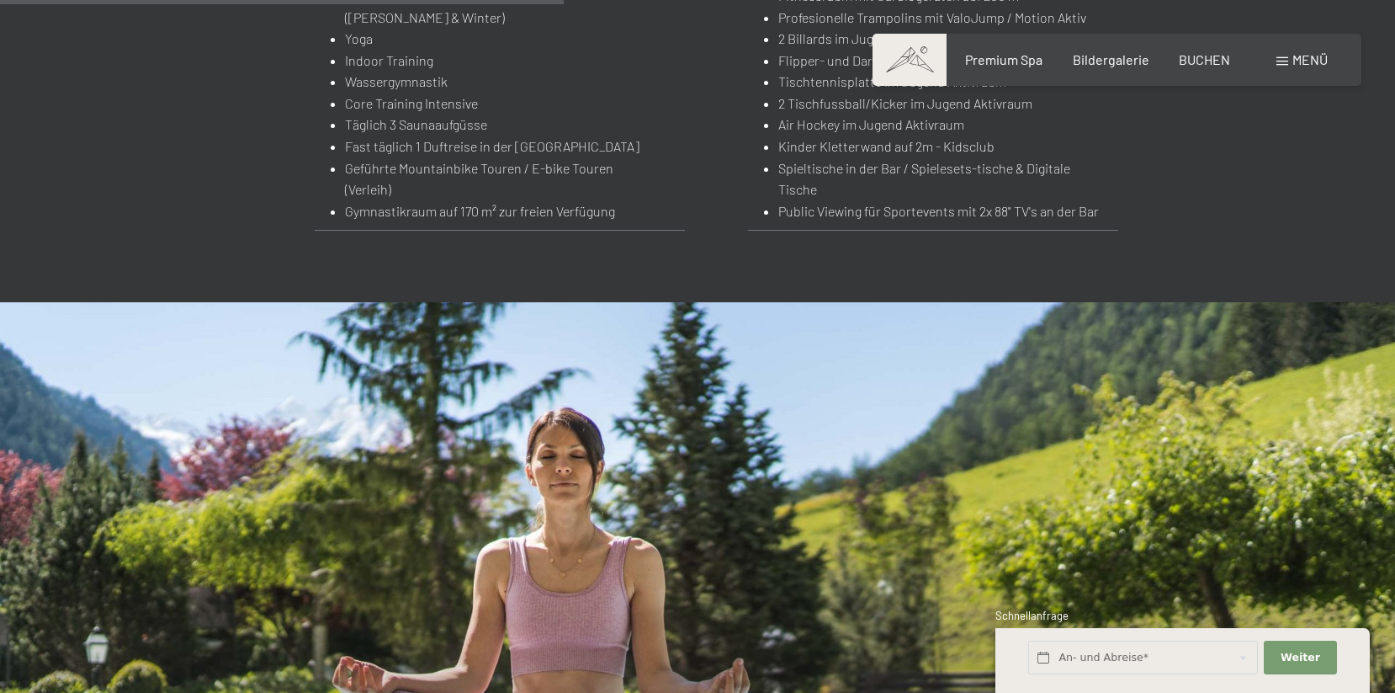
scroll to position [1437, 0]
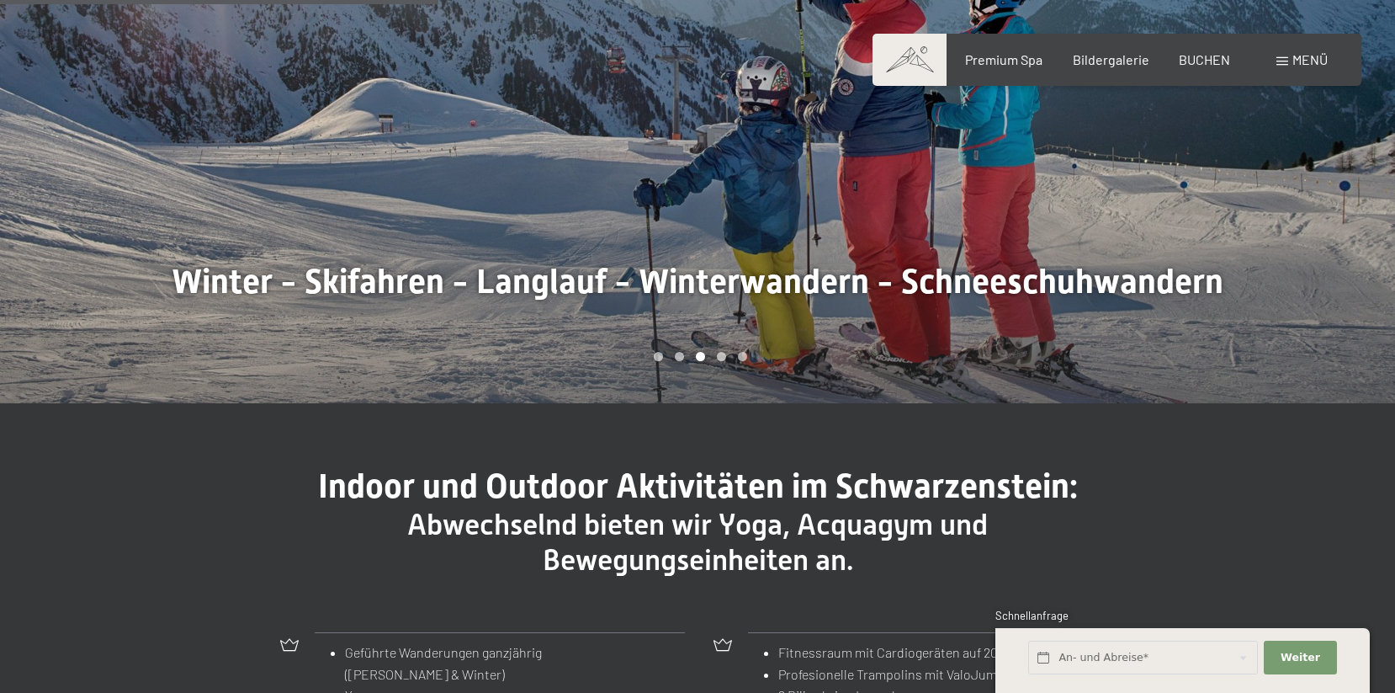
click at [1094, 295] on div at bounding box center [1047, 105] width 698 height 598
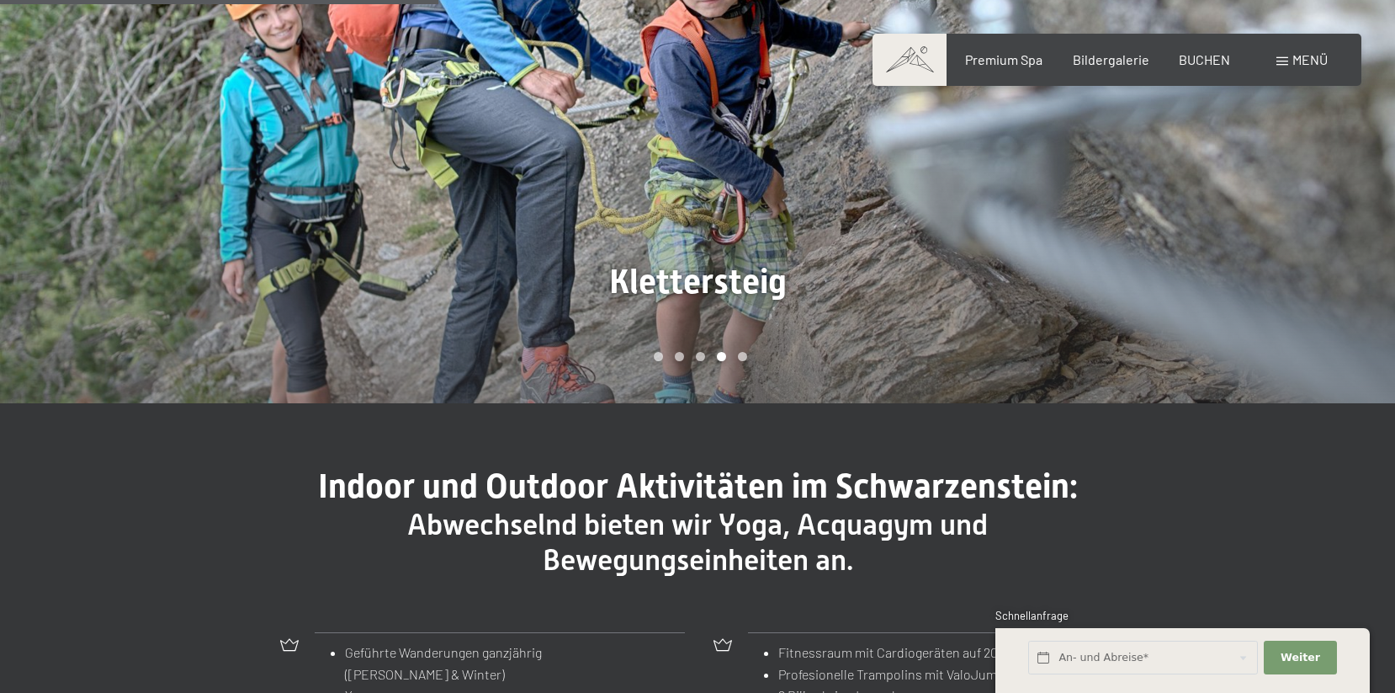
click at [1094, 295] on div at bounding box center [1047, 105] width 698 height 598
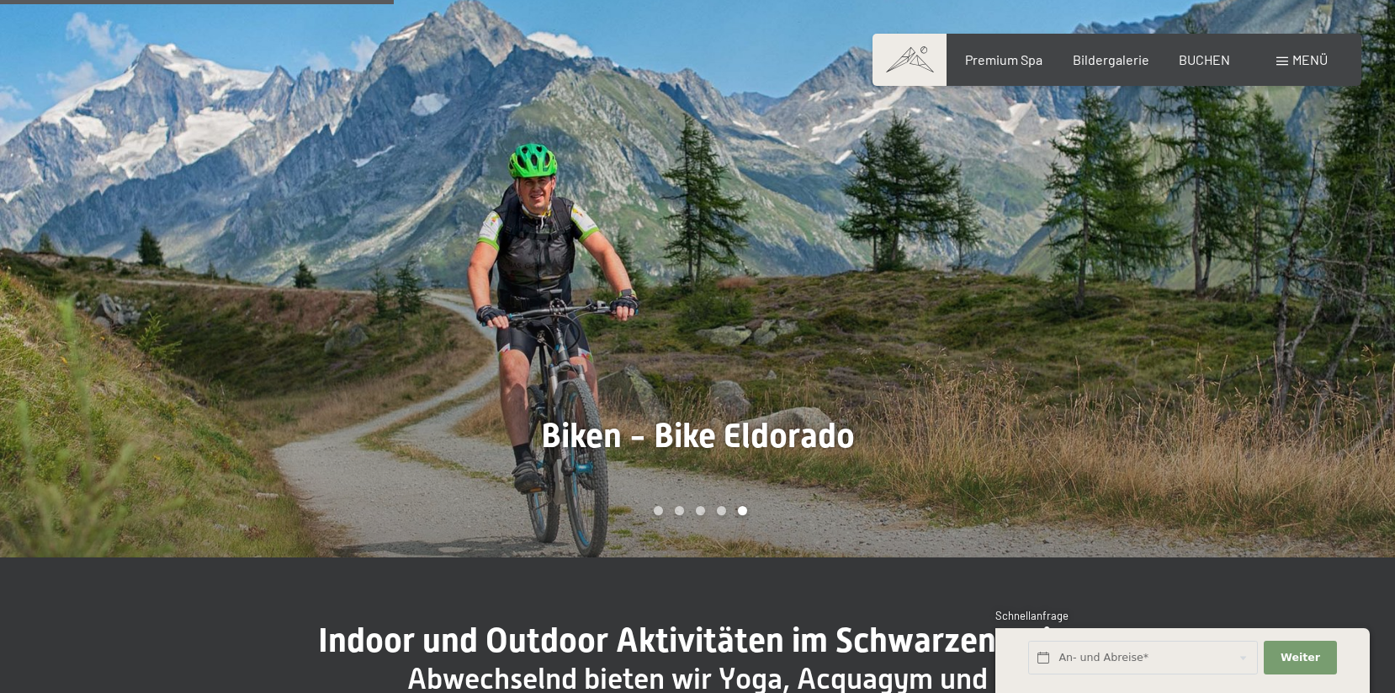
scroll to position [1282, 0]
click at [1094, 295] on div at bounding box center [1047, 259] width 698 height 598
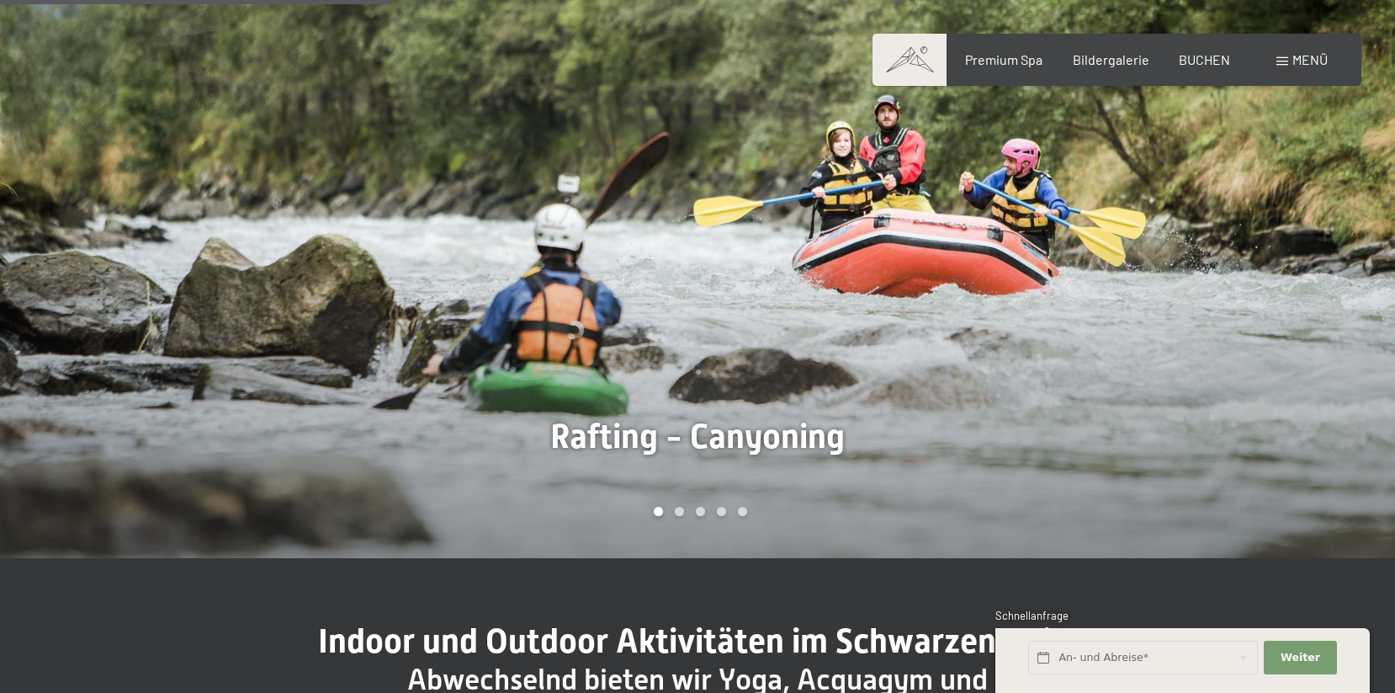
click at [1214, 131] on div at bounding box center [1047, 259] width 698 height 598
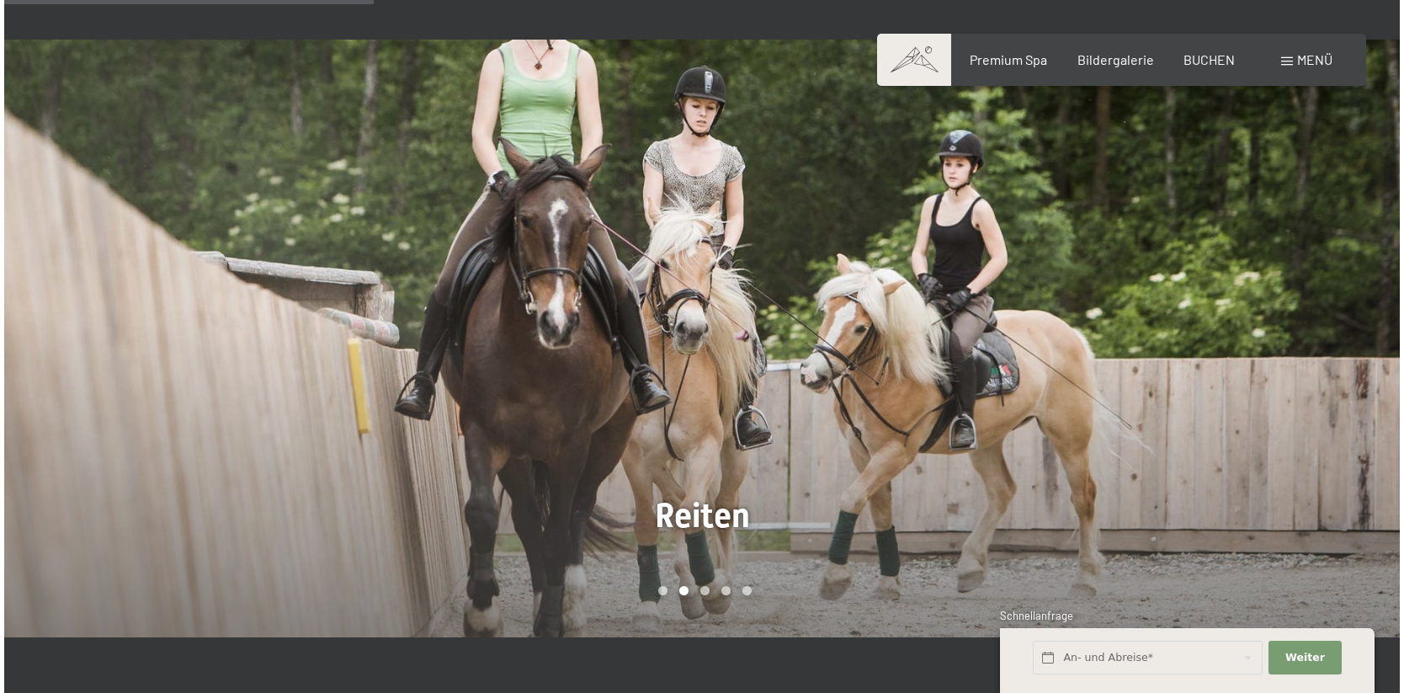
scroll to position [1201, 0]
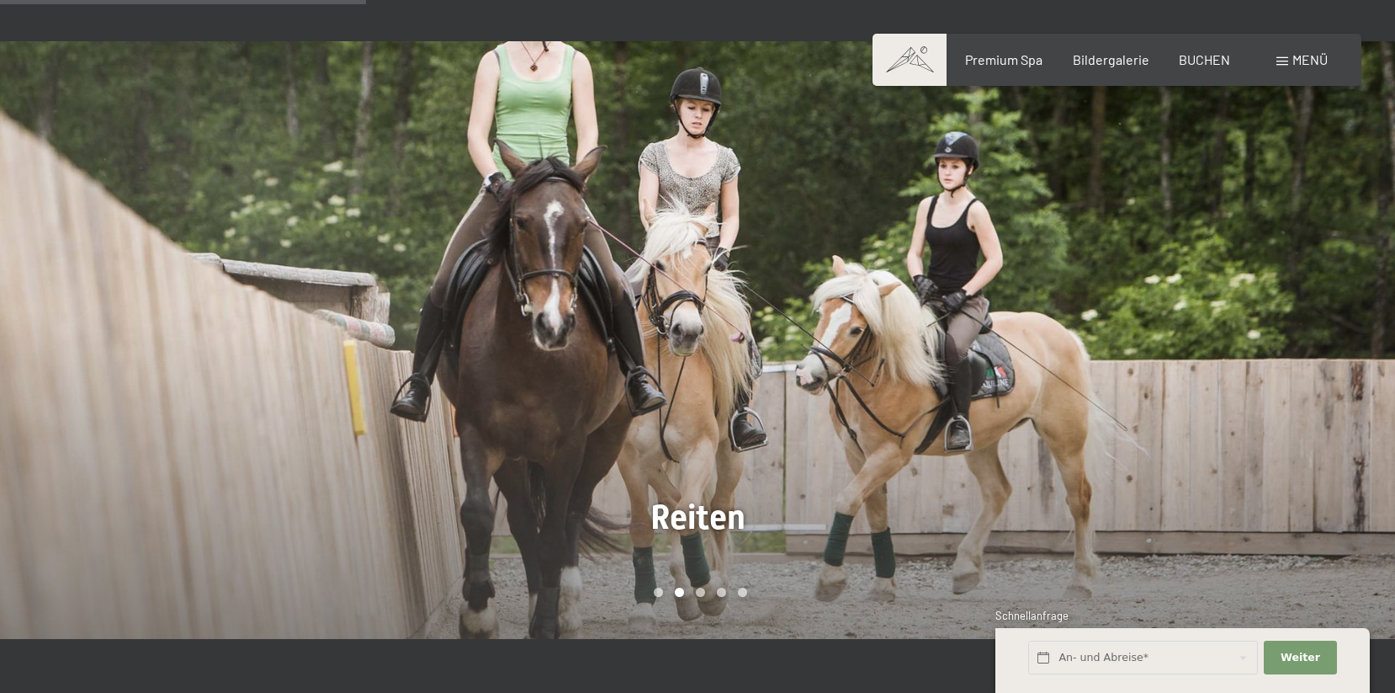
click at [1207, 157] on div at bounding box center [1047, 340] width 698 height 598
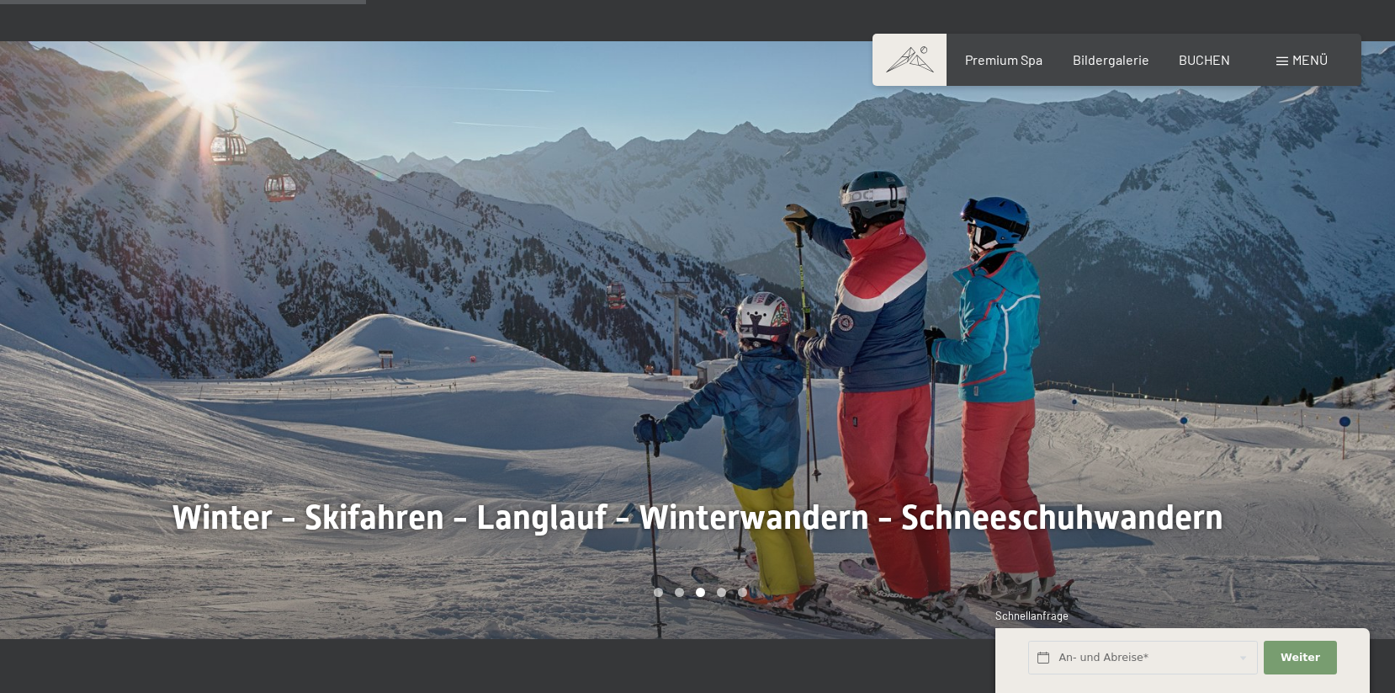
click at [1291, 62] on div "Menü" at bounding box center [1302, 59] width 51 height 19
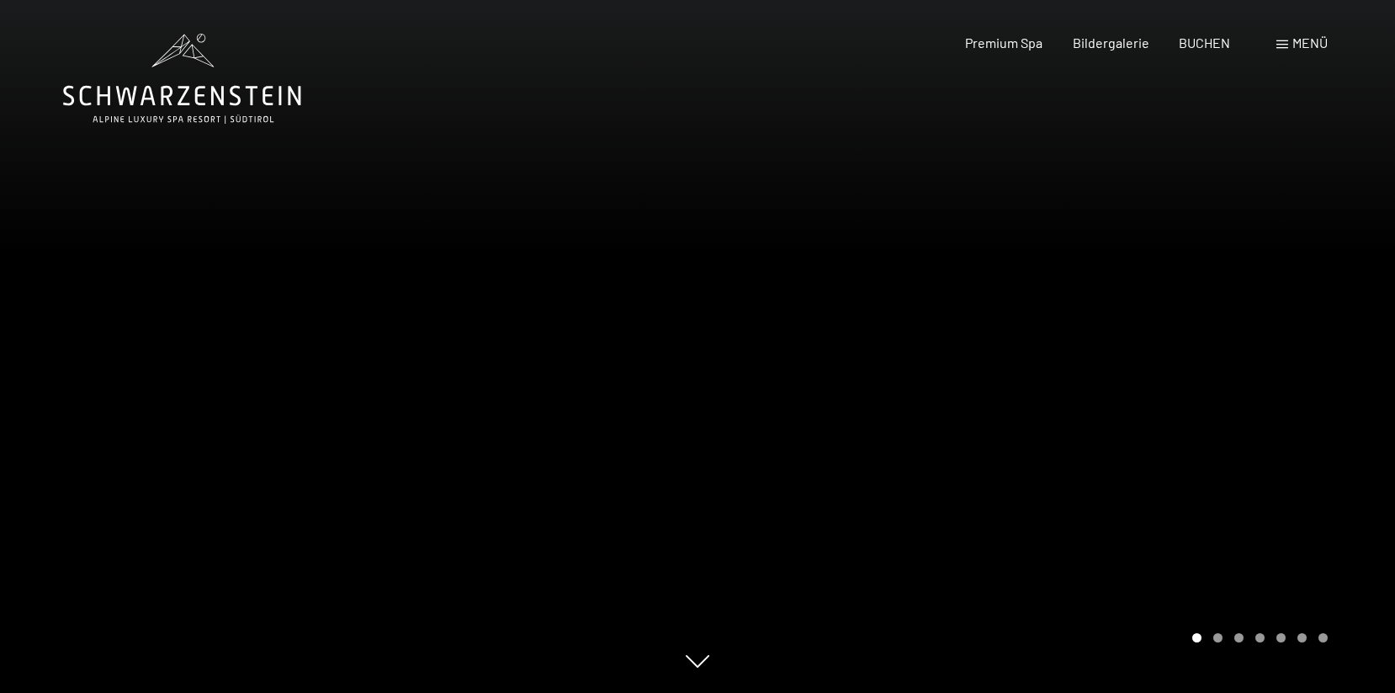
click at [1091, 369] on div at bounding box center [1047, 346] width 698 height 693
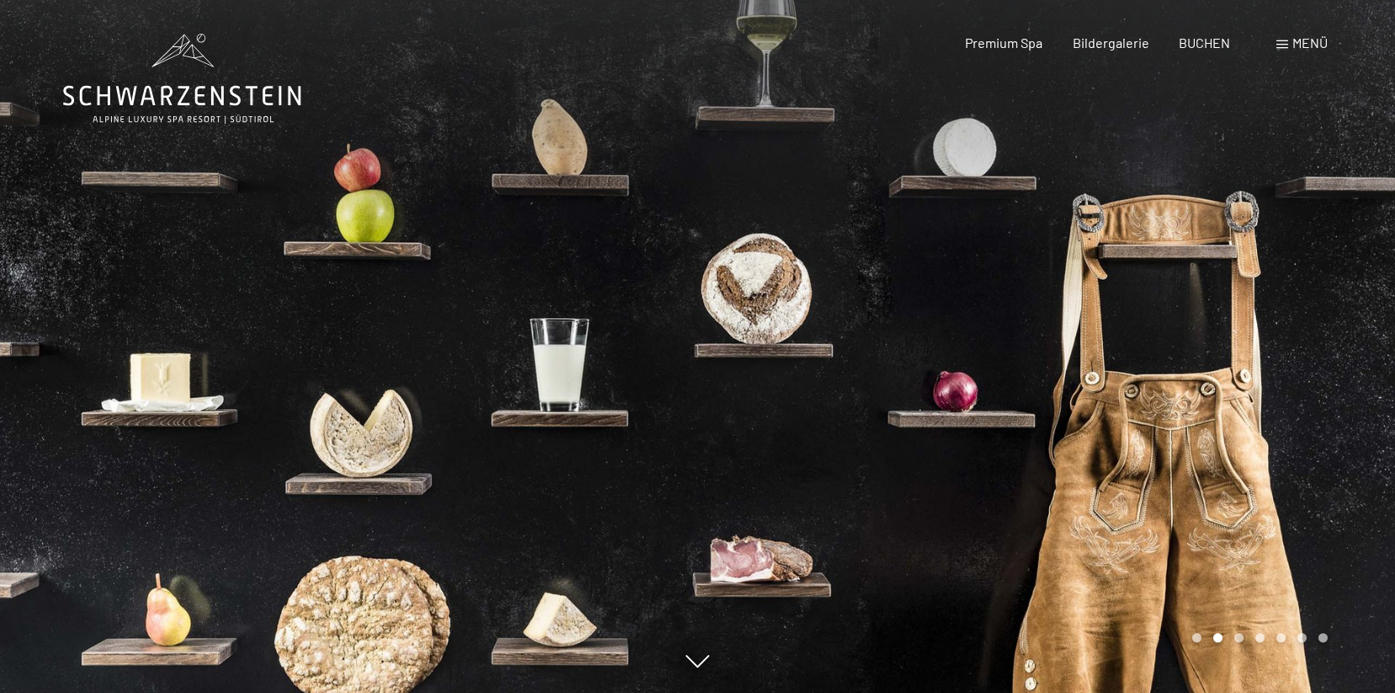
click at [1119, 449] on div at bounding box center [1047, 346] width 698 height 693
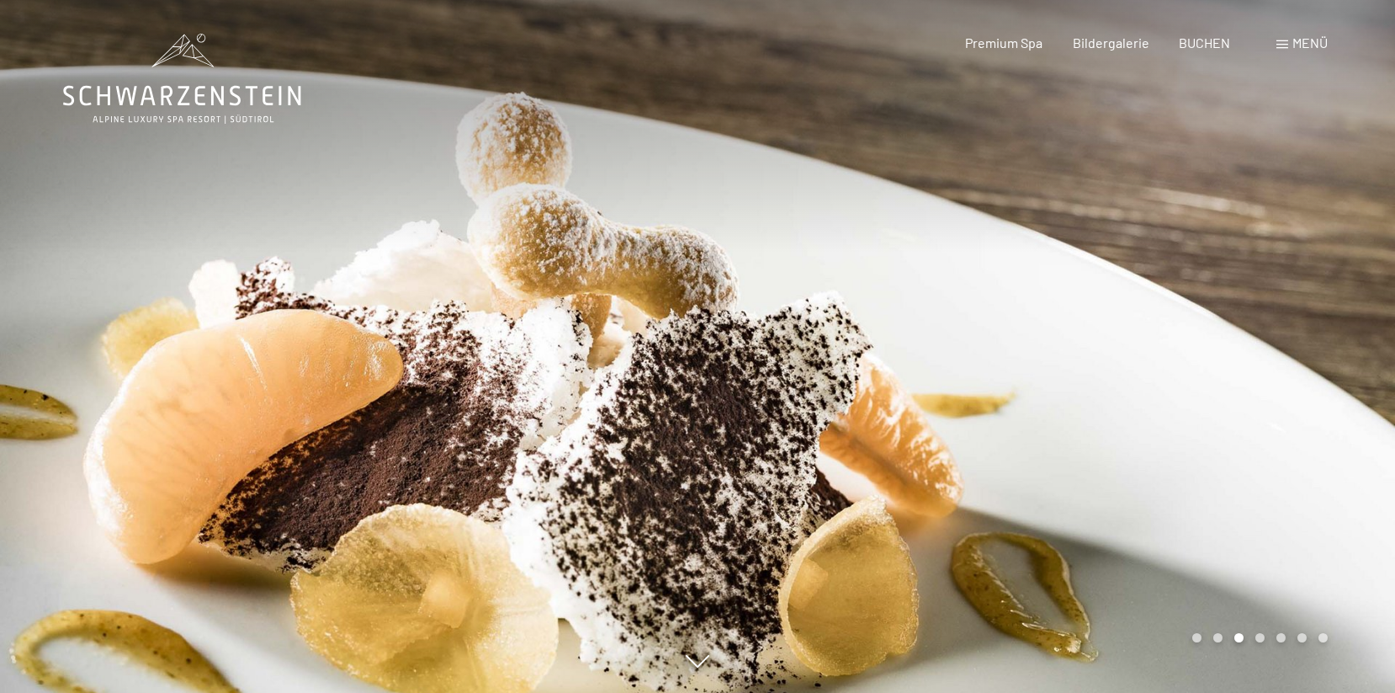
click at [1119, 449] on div at bounding box center [1047, 346] width 698 height 693
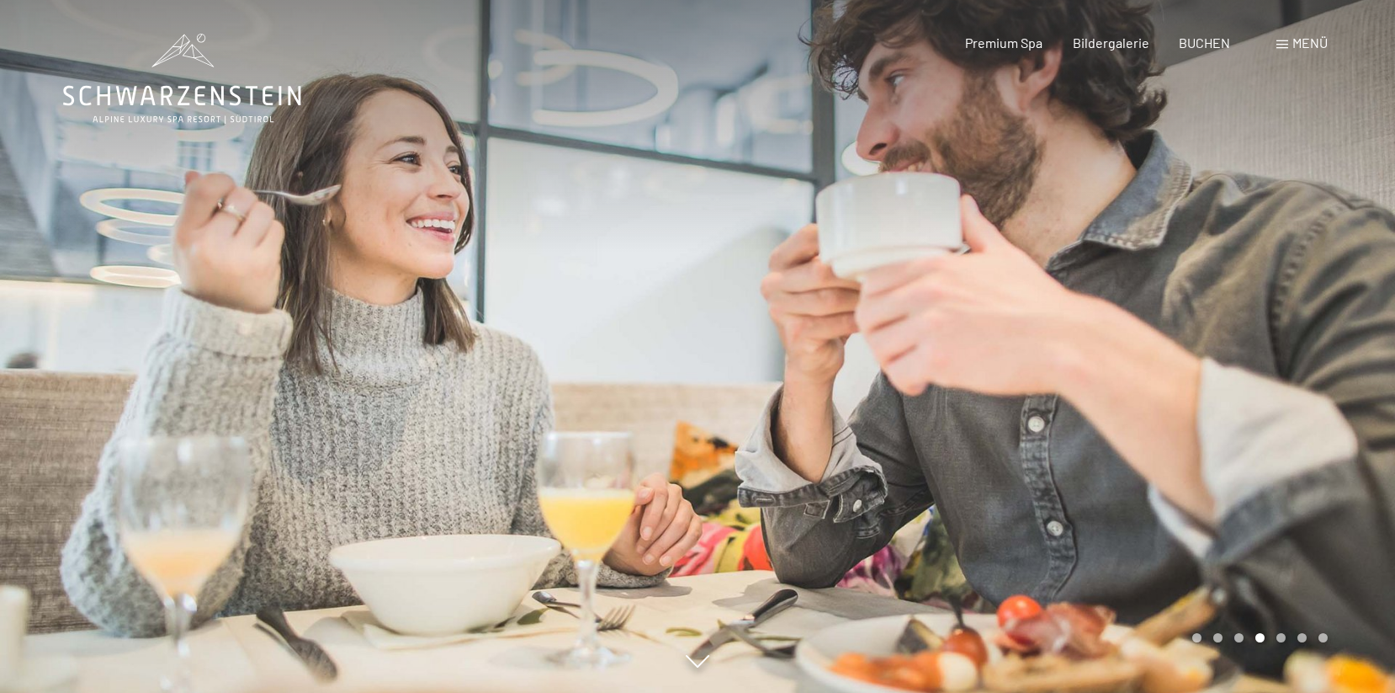
click at [1119, 449] on div at bounding box center [1047, 346] width 698 height 693
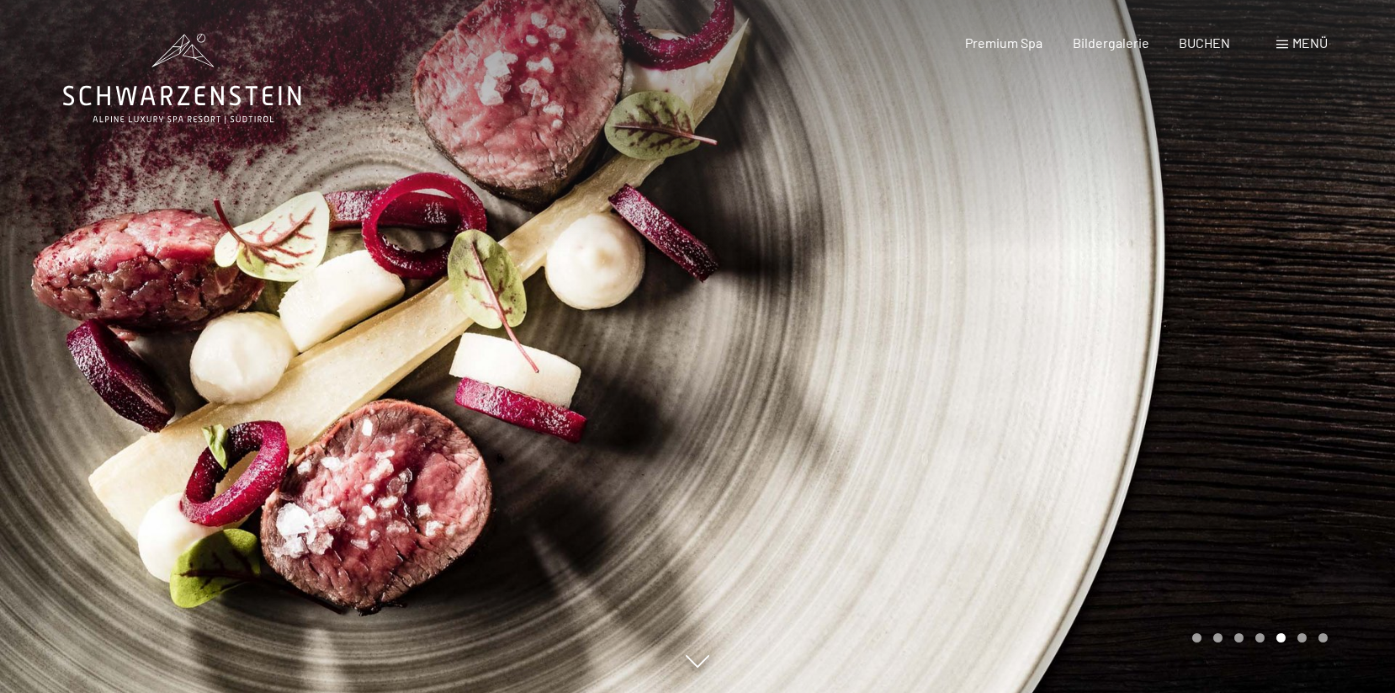
click at [1119, 449] on div at bounding box center [1047, 346] width 698 height 693
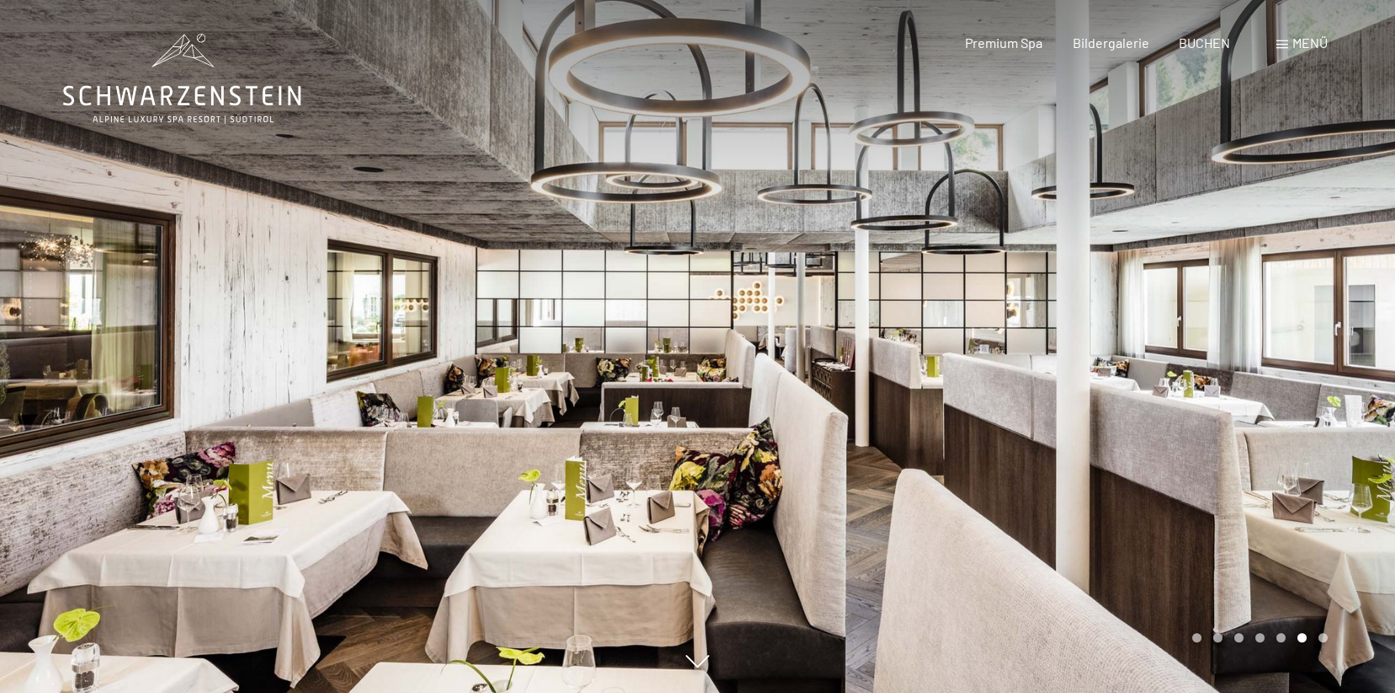
click at [1119, 449] on div at bounding box center [1047, 346] width 698 height 693
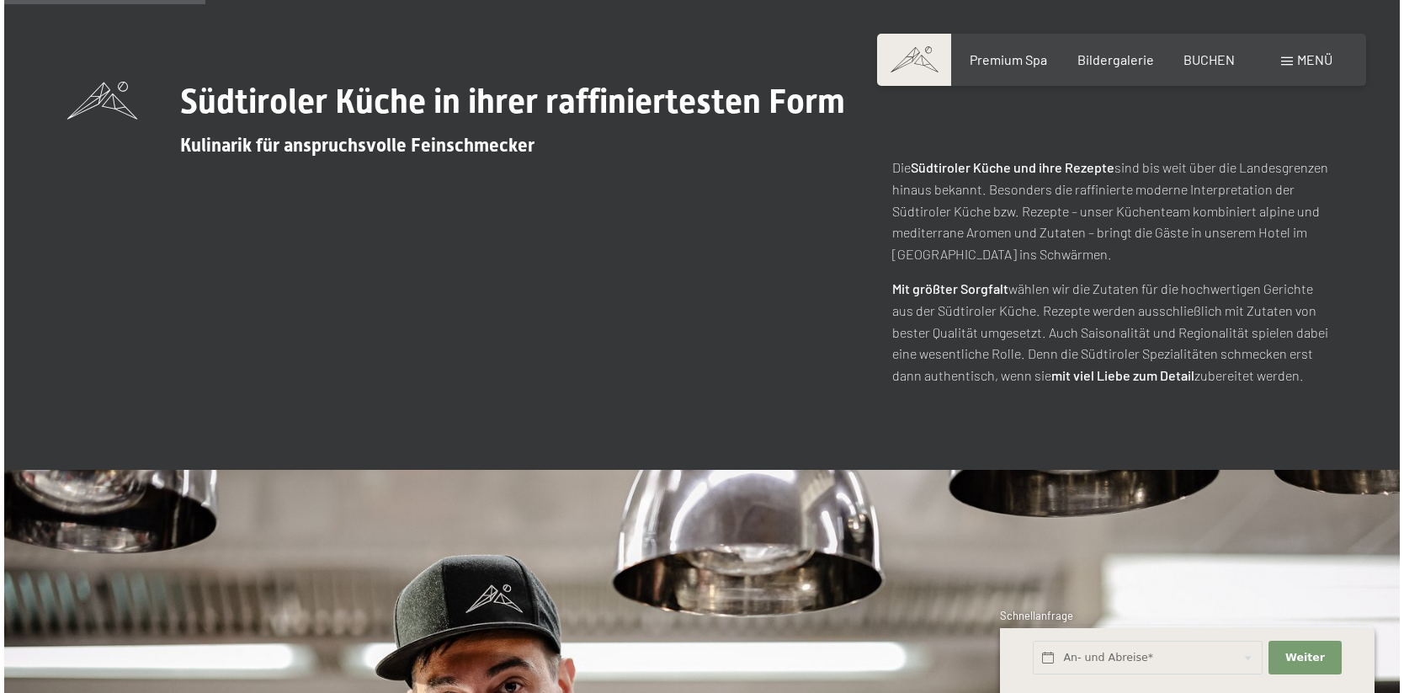
scroll to position [565, 0]
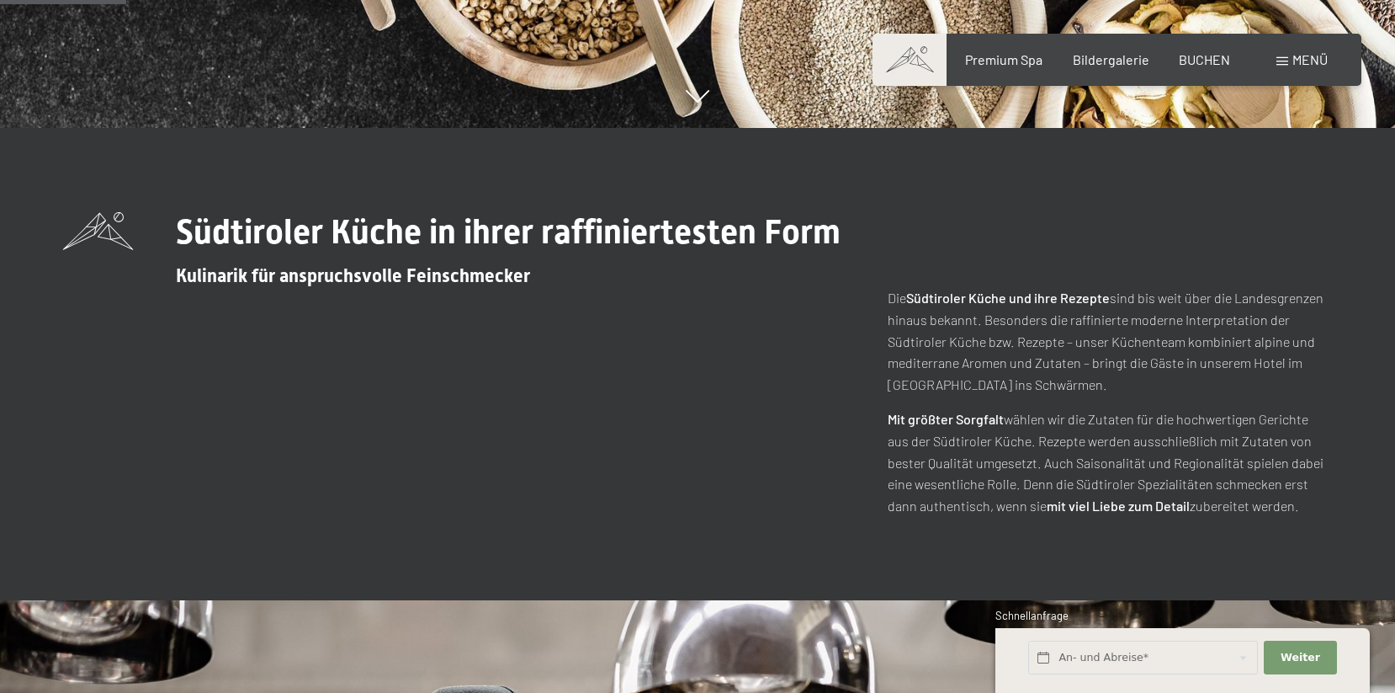
click at [1288, 58] on span at bounding box center [1283, 61] width 12 height 8
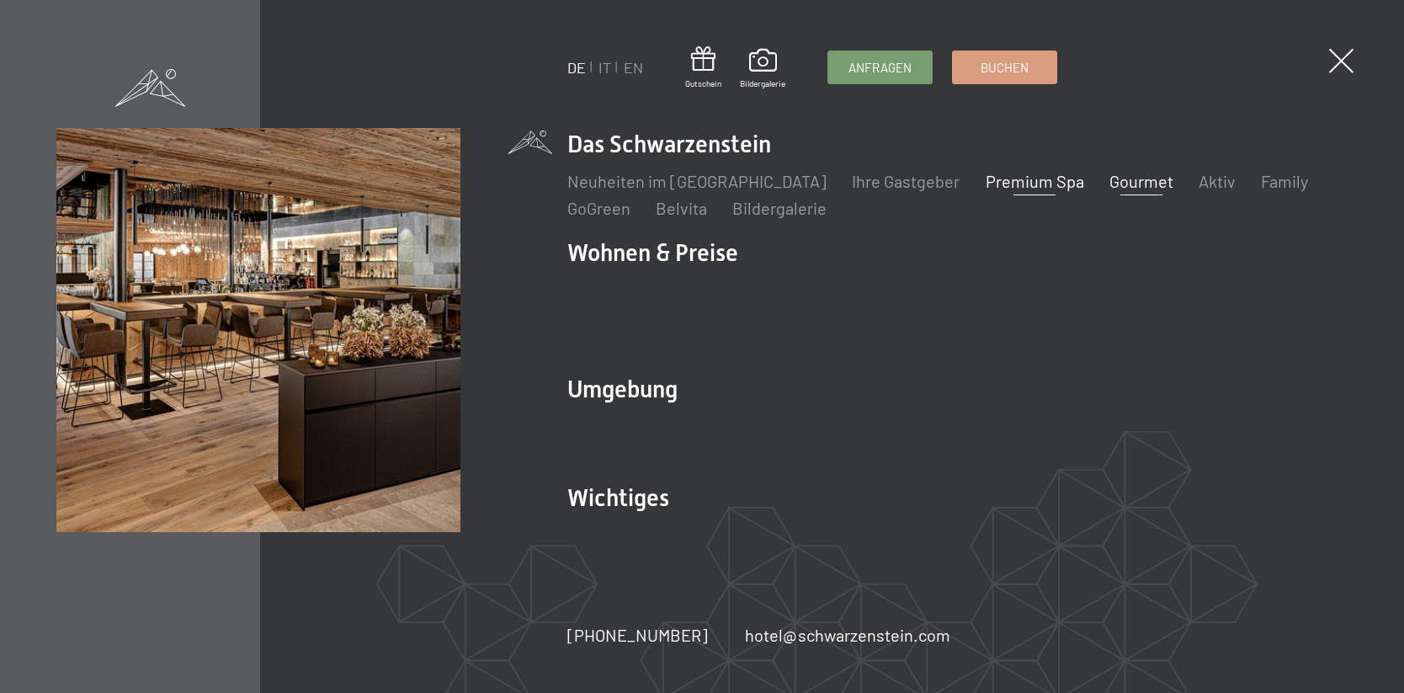
click at [985, 186] on link "Premium Spa" at bounding box center [1034, 181] width 98 height 20
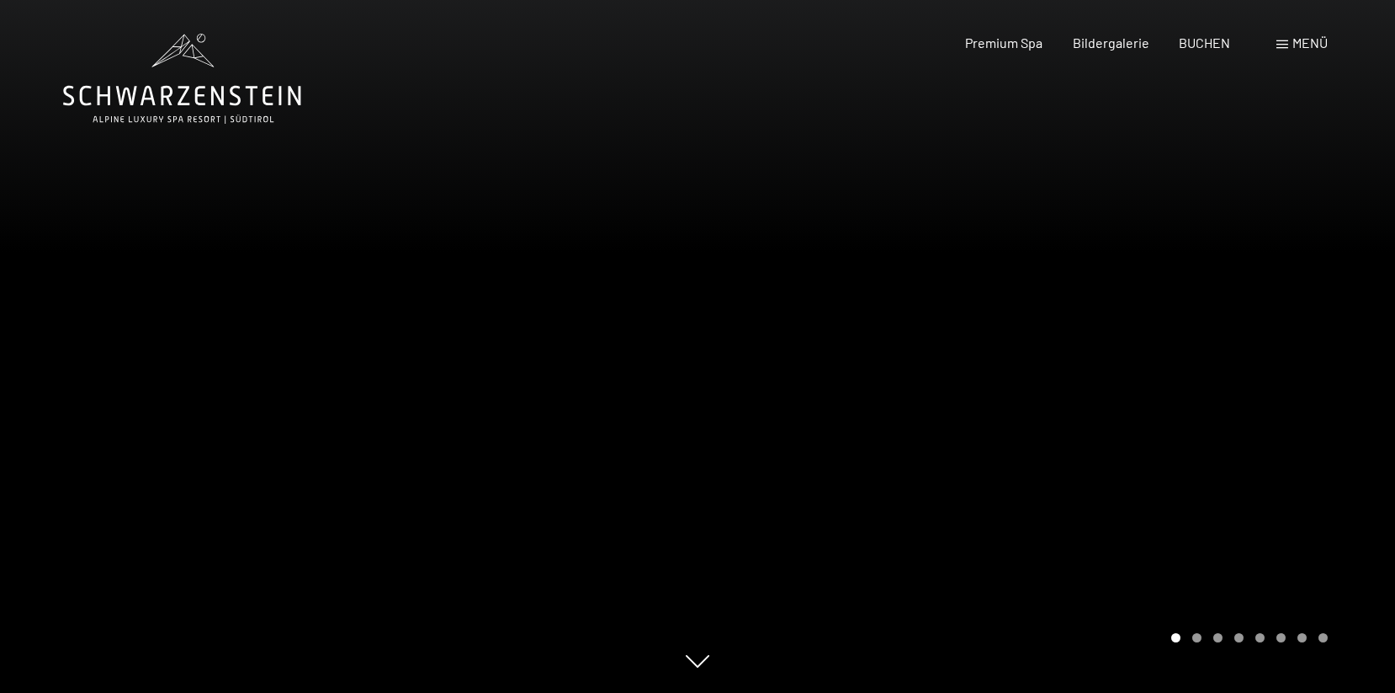
click at [1129, 293] on div at bounding box center [1047, 346] width 698 height 693
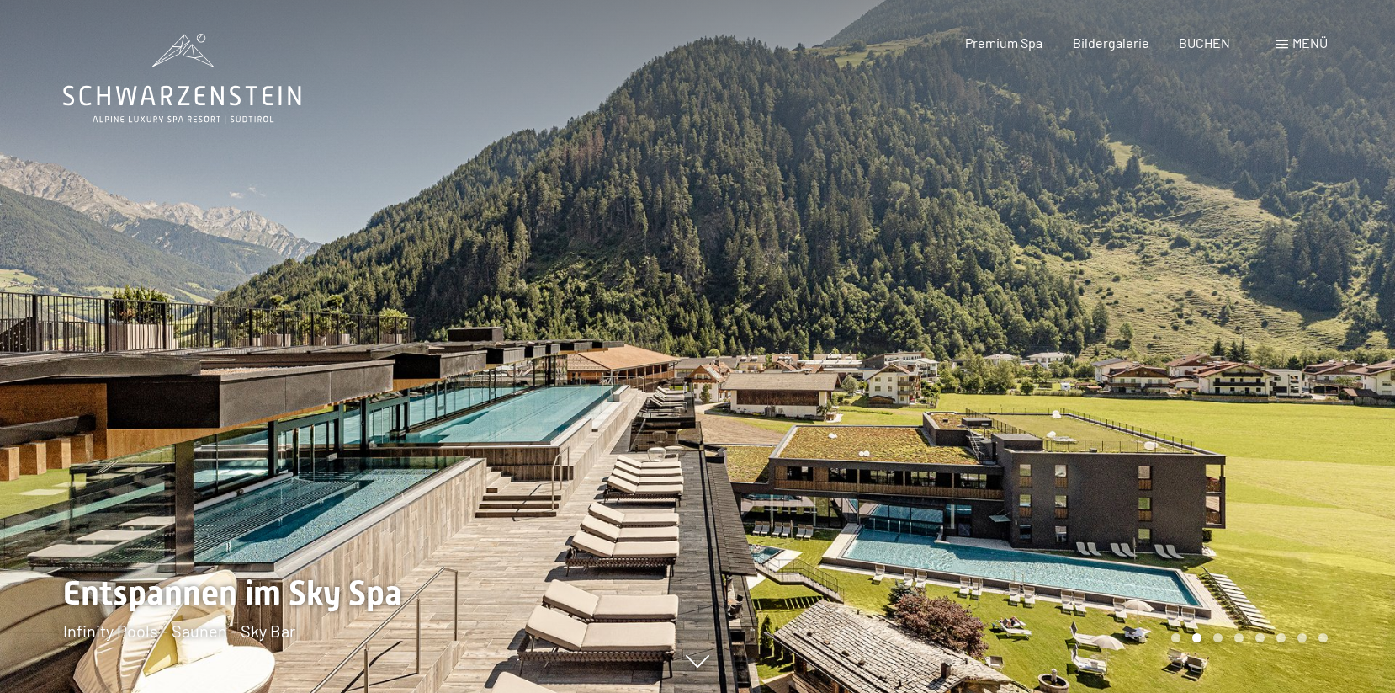
click at [1129, 293] on div at bounding box center [1047, 346] width 698 height 693
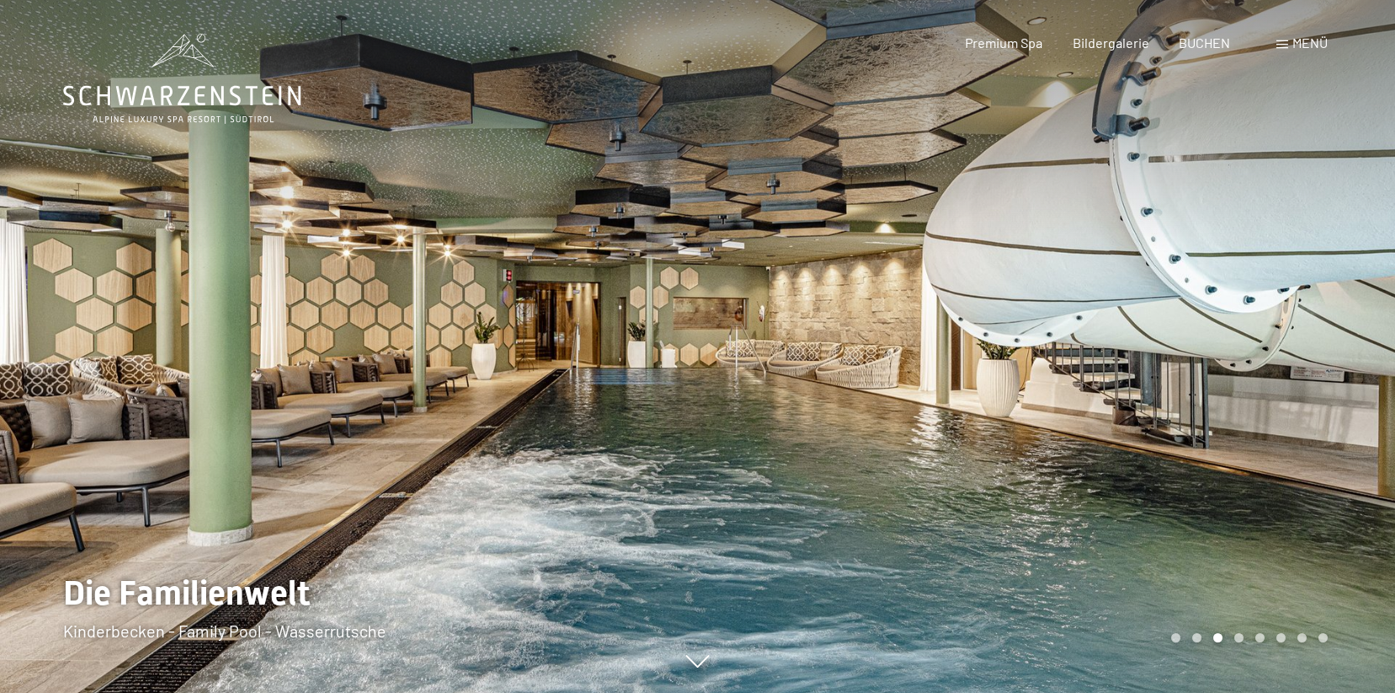
click at [1129, 293] on div at bounding box center [1047, 346] width 698 height 693
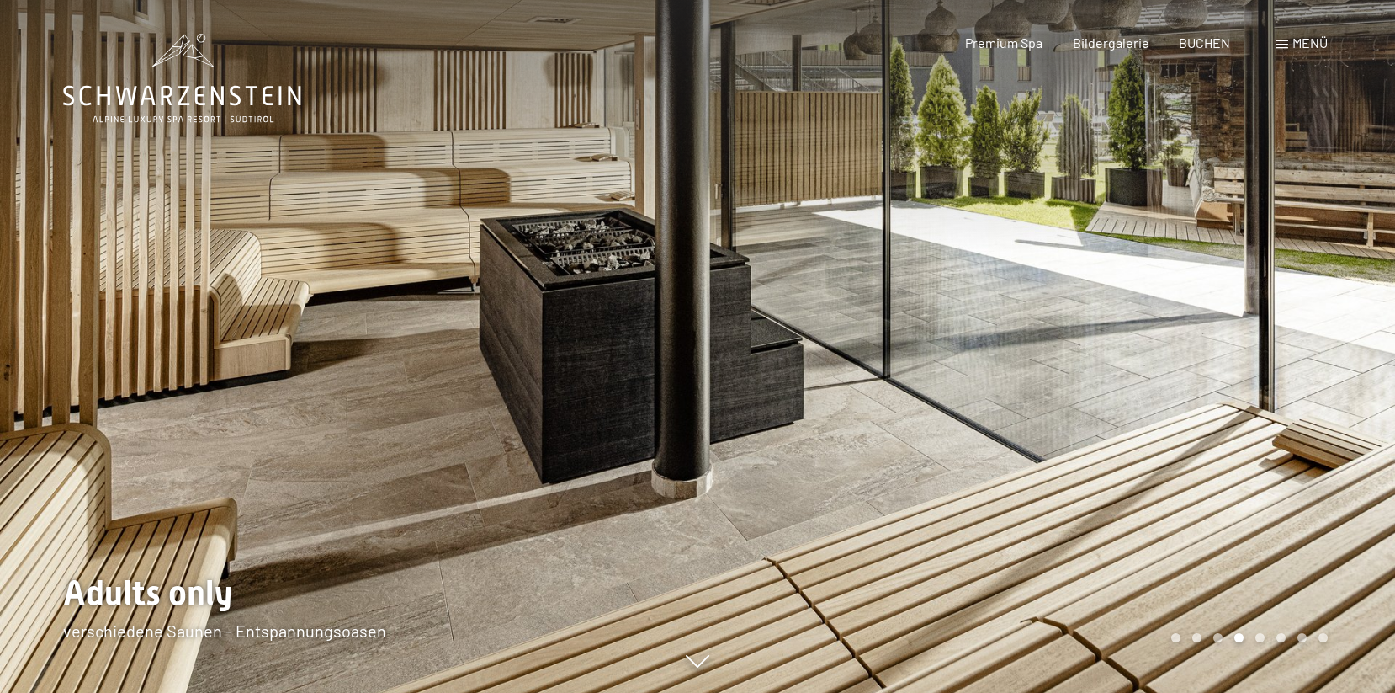
click at [1129, 293] on div at bounding box center [1047, 346] width 698 height 693
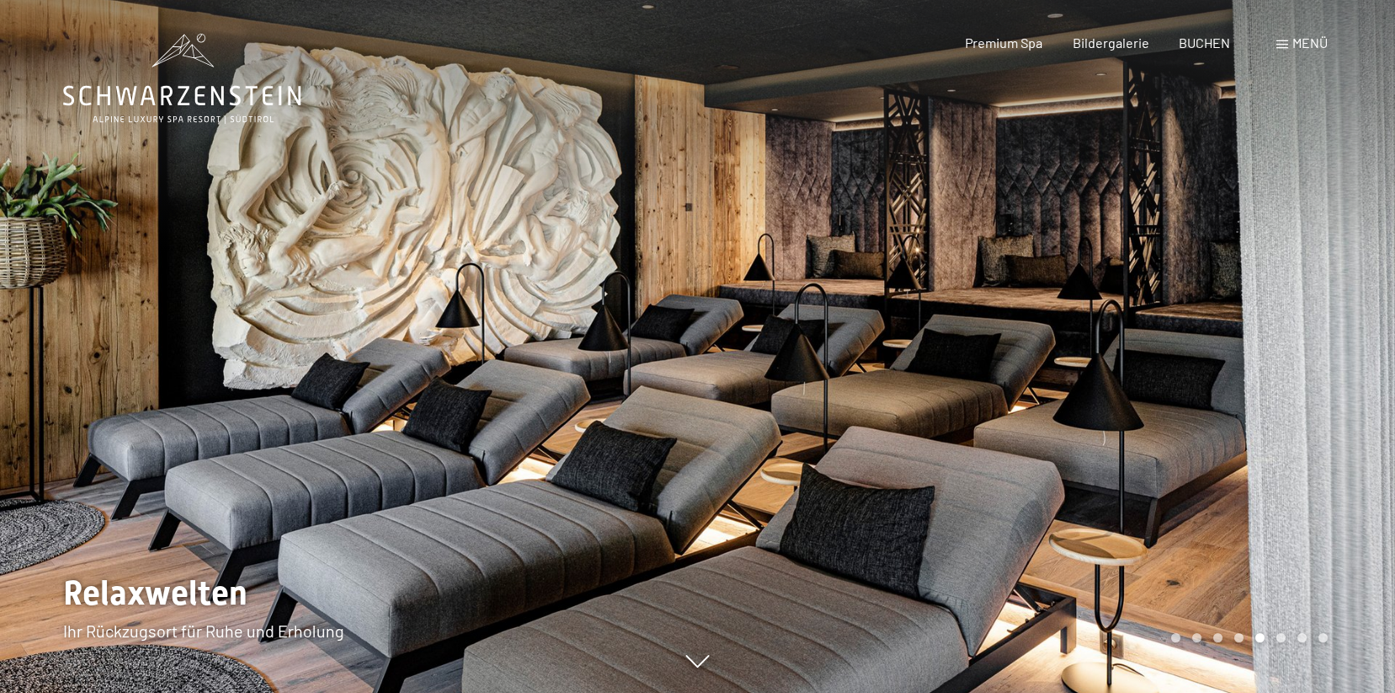
click at [1129, 293] on div at bounding box center [1047, 346] width 698 height 693
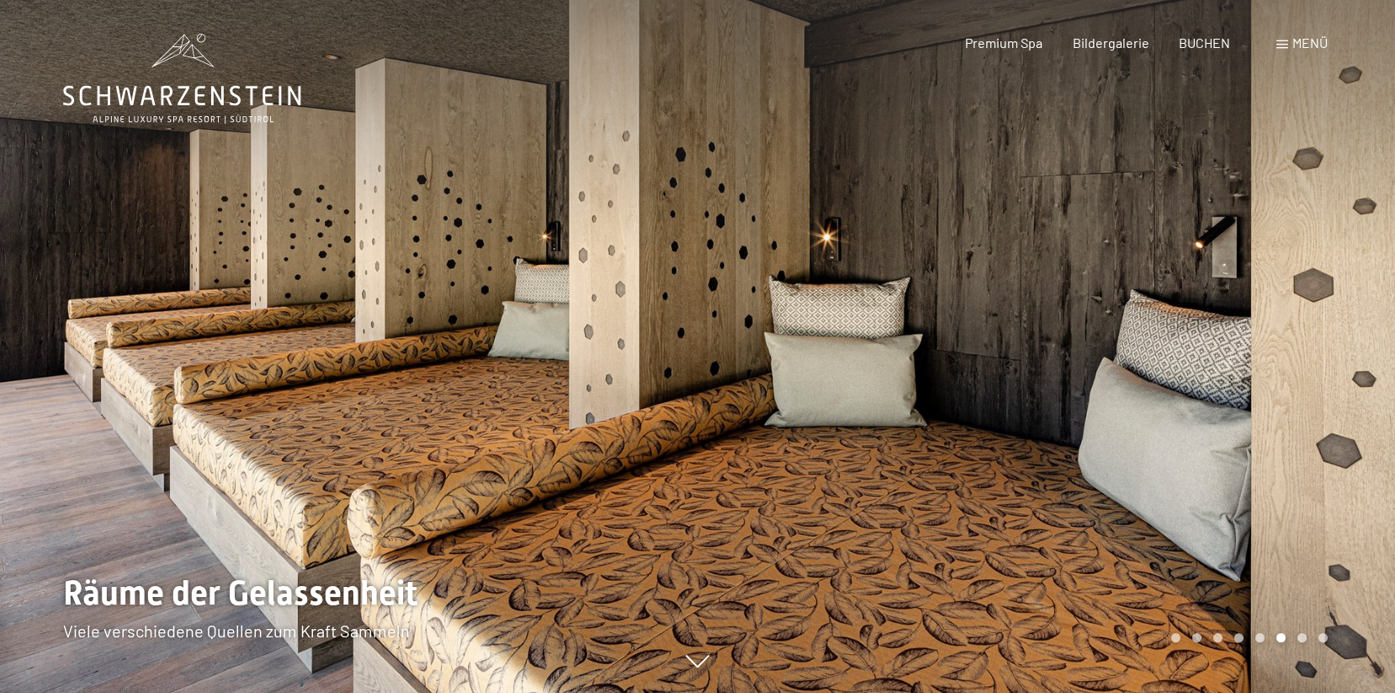
click at [1129, 293] on div at bounding box center [1047, 346] width 698 height 693
